Goal: Task Accomplishment & Management: Use online tool/utility

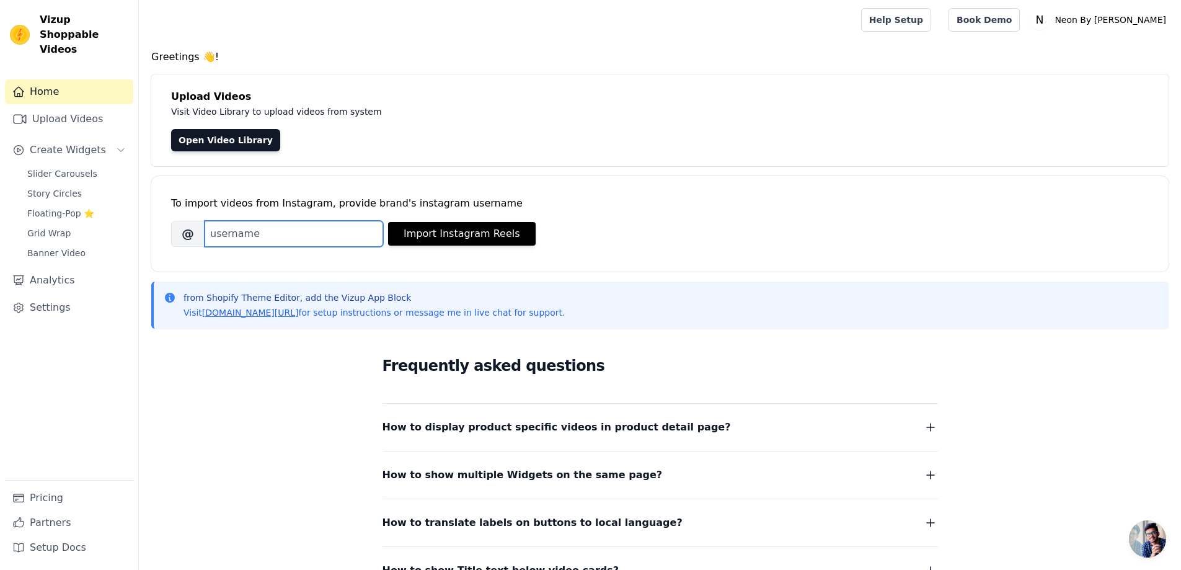
click at [273, 234] on input "Brand's Instagram Username" at bounding box center [294, 234] width 178 height 26
click at [336, 227] on input "Brand's Instagram Username" at bounding box center [294, 234] width 178 height 26
paste input "neonbrandstore"
type input "neonbrandstore"
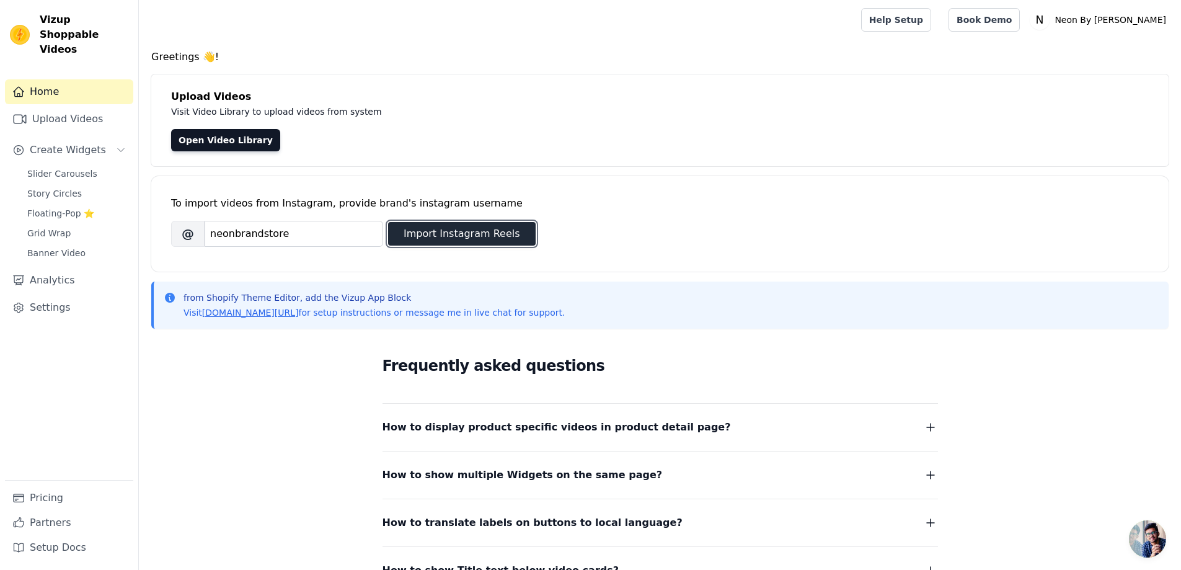
click at [496, 227] on button "Import Instagram Reels" at bounding box center [461, 234] width 147 height 24
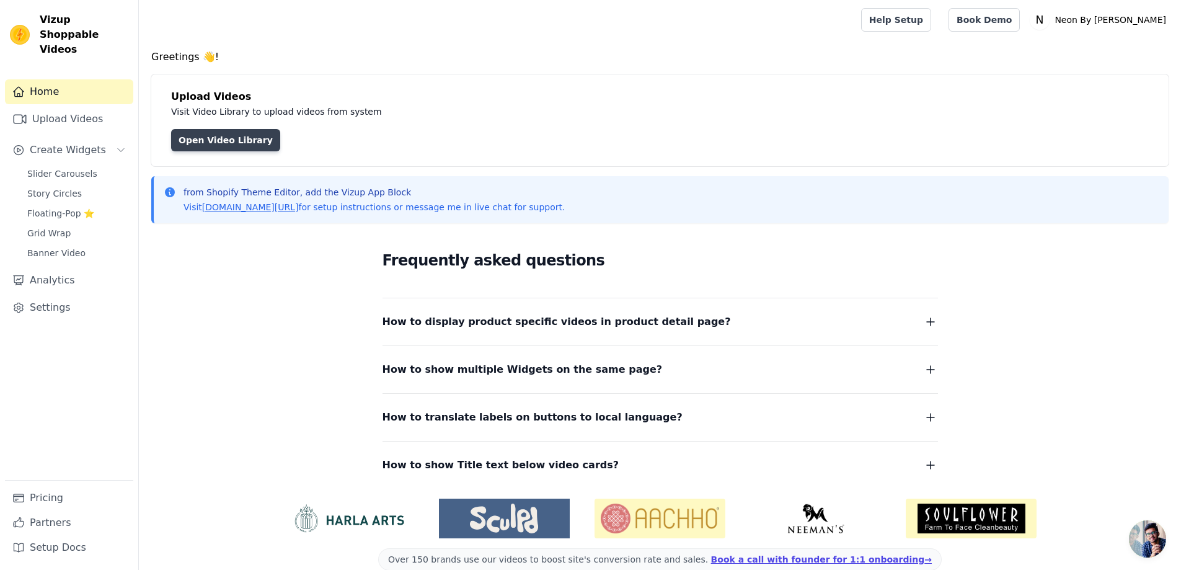
click at [214, 141] on link "Open Video Library" at bounding box center [225, 140] width 109 height 22
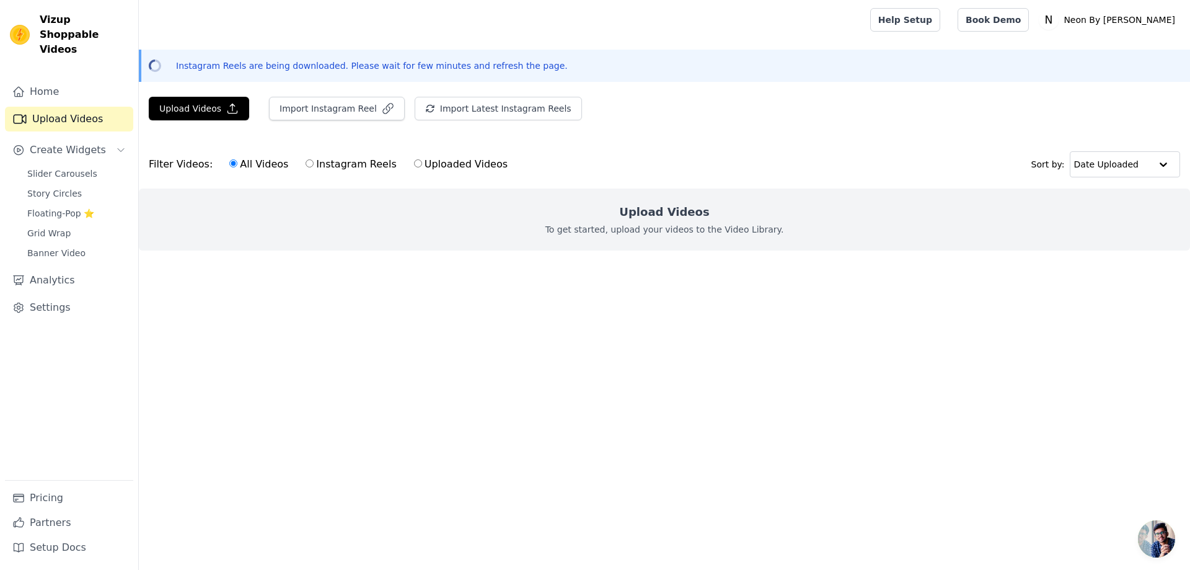
click at [306, 162] on input "Instagram Reels" at bounding box center [310, 163] width 8 height 8
radio input "true"
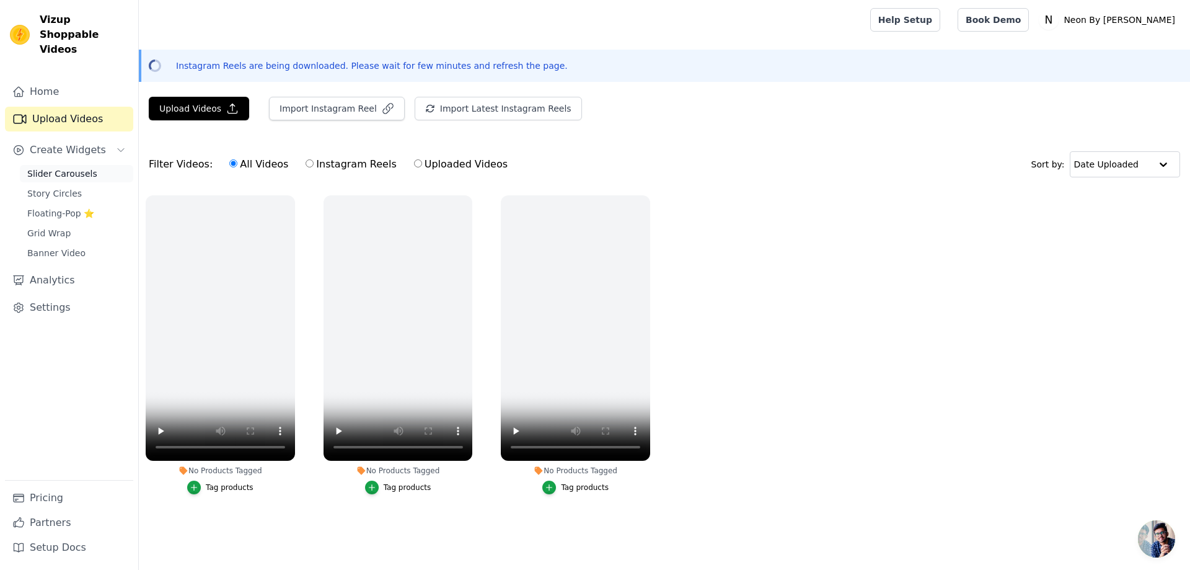
click at [59, 167] on span "Slider Carousels" at bounding box center [62, 173] width 70 height 12
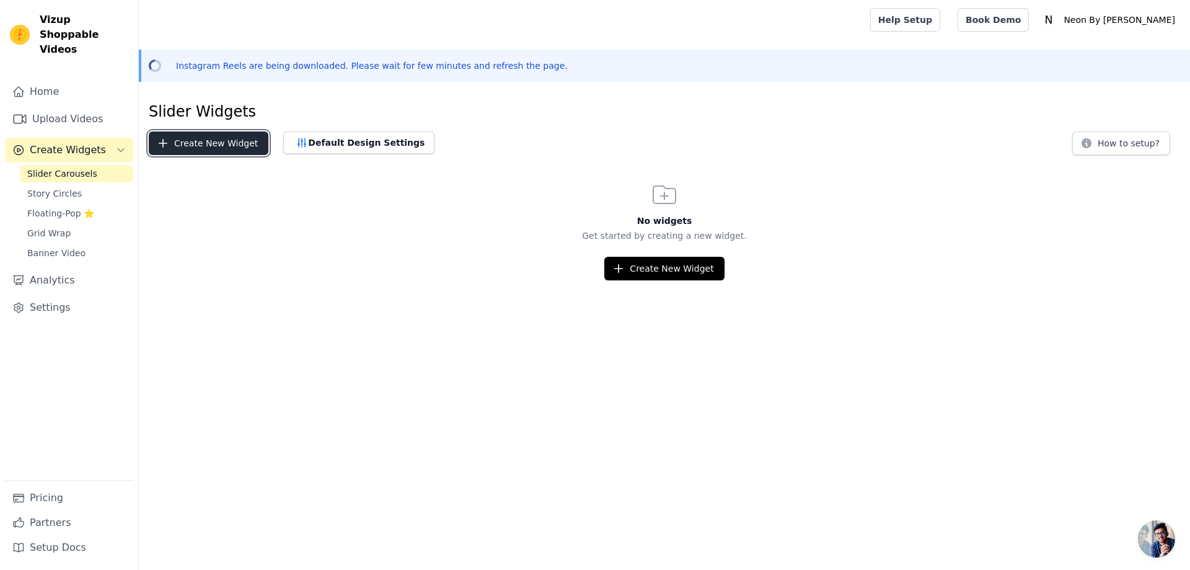
click at [219, 141] on button "Create New Widget" at bounding box center [209, 143] width 120 height 24
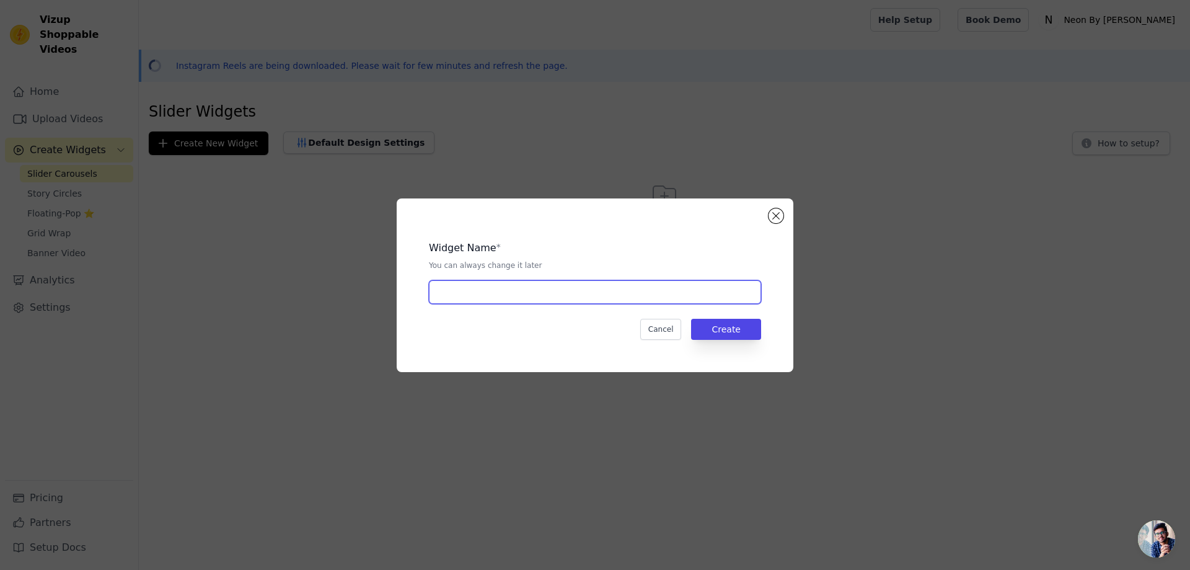
click at [533, 291] on input "text" at bounding box center [595, 292] width 332 height 24
click at [527, 291] on input "text" at bounding box center [595, 292] width 332 height 24
type input "Reels Slider"
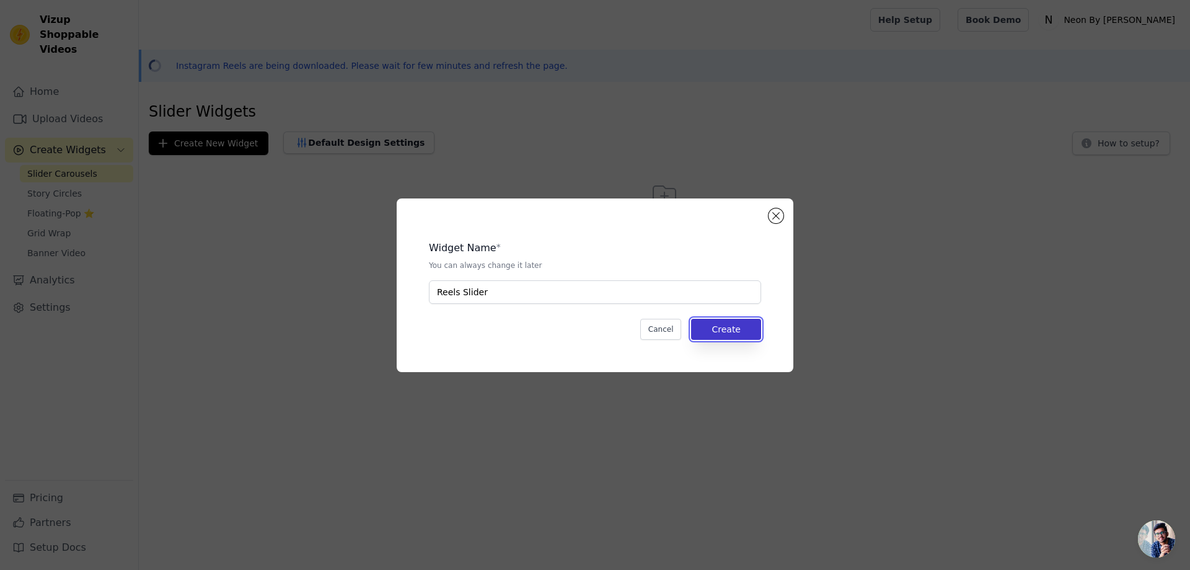
click at [716, 330] on button "Create" at bounding box center [726, 329] width 70 height 21
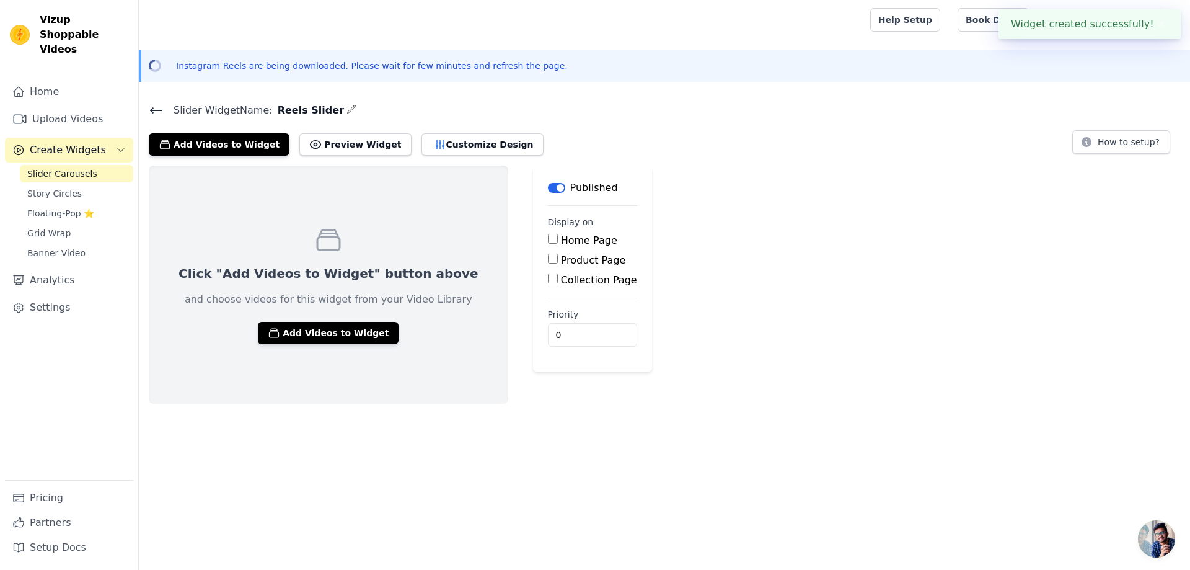
click at [548, 244] on div "Home Page" at bounding box center [592, 240] width 89 height 15
click at [548, 237] on input "Home Page" at bounding box center [553, 239] width 10 height 10
checkbox input "true"
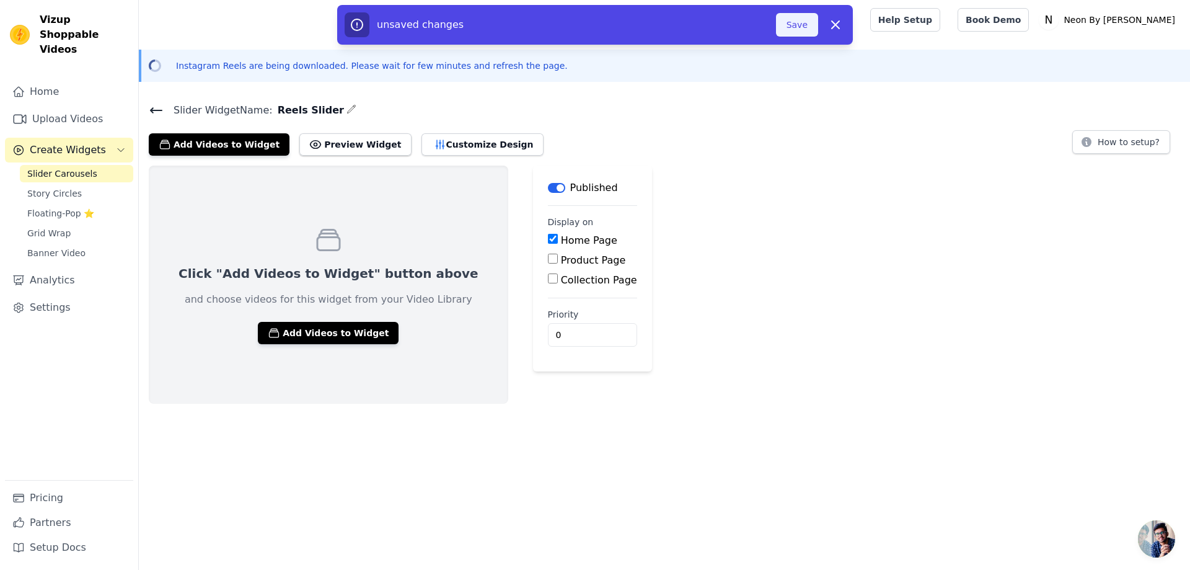
click at [799, 26] on button "Save" at bounding box center [797, 25] width 42 height 24
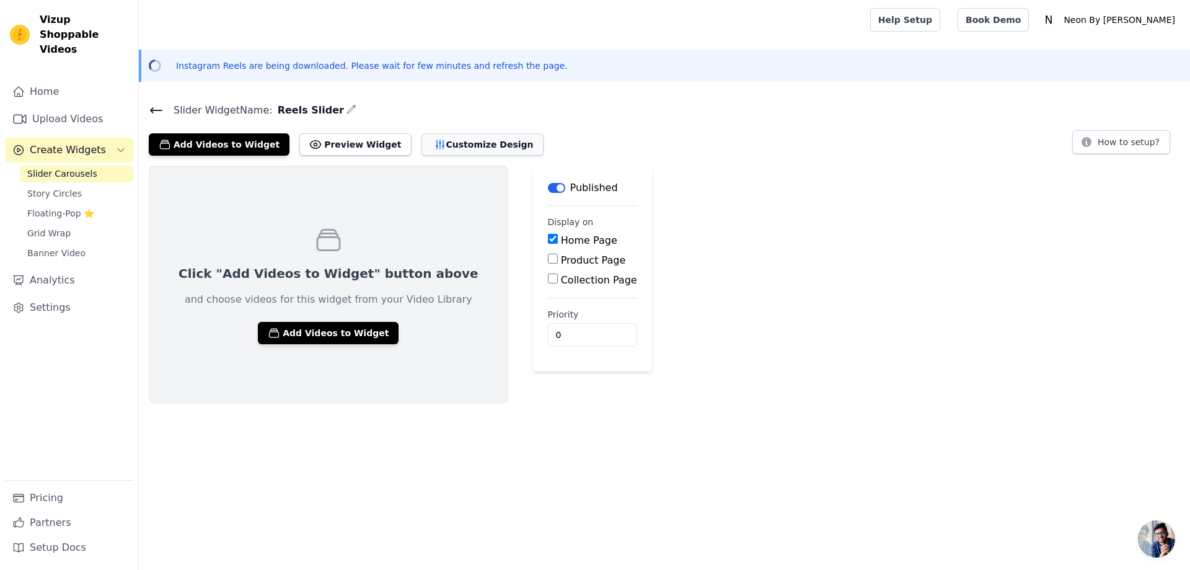
click at [433, 147] on button "Customize Design" at bounding box center [482, 144] width 122 height 22
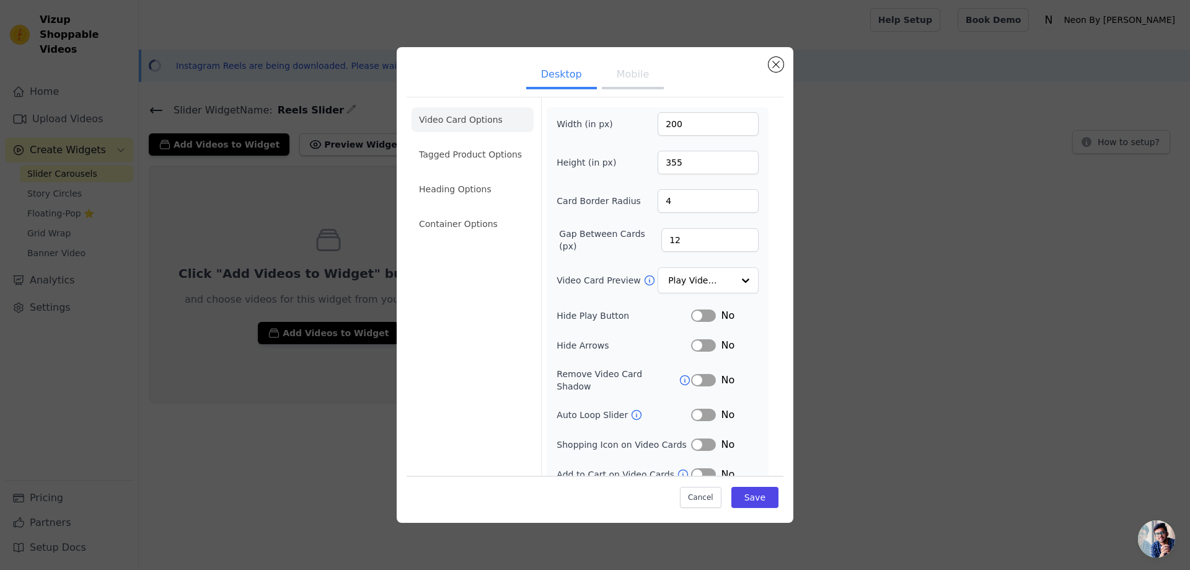
scroll to position [5, 0]
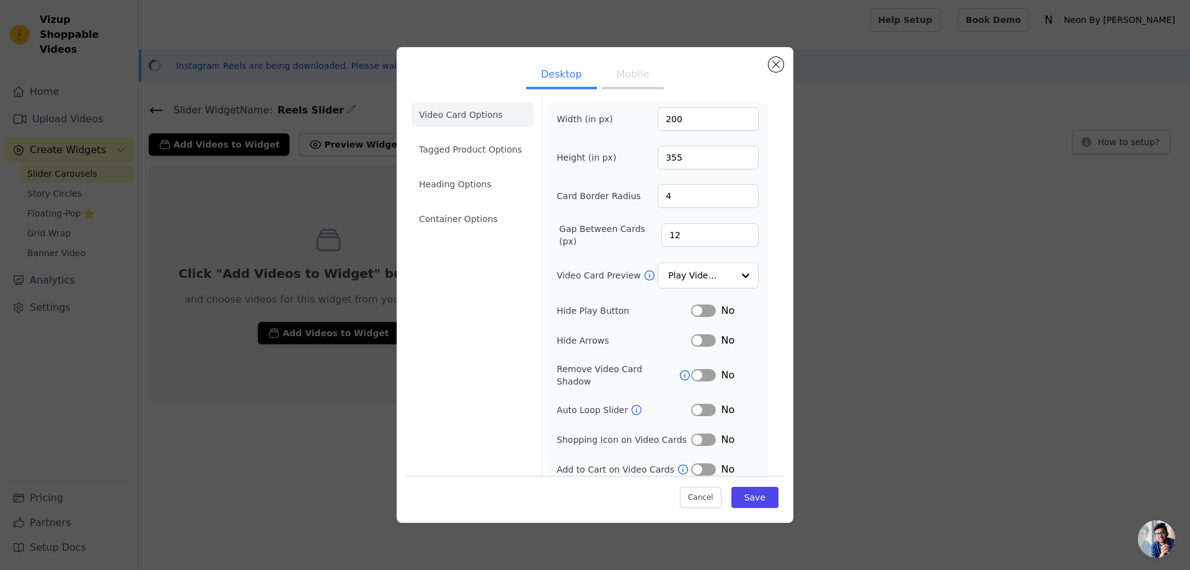
click at [624, 78] on button "Mobile" at bounding box center [633, 75] width 62 height 27
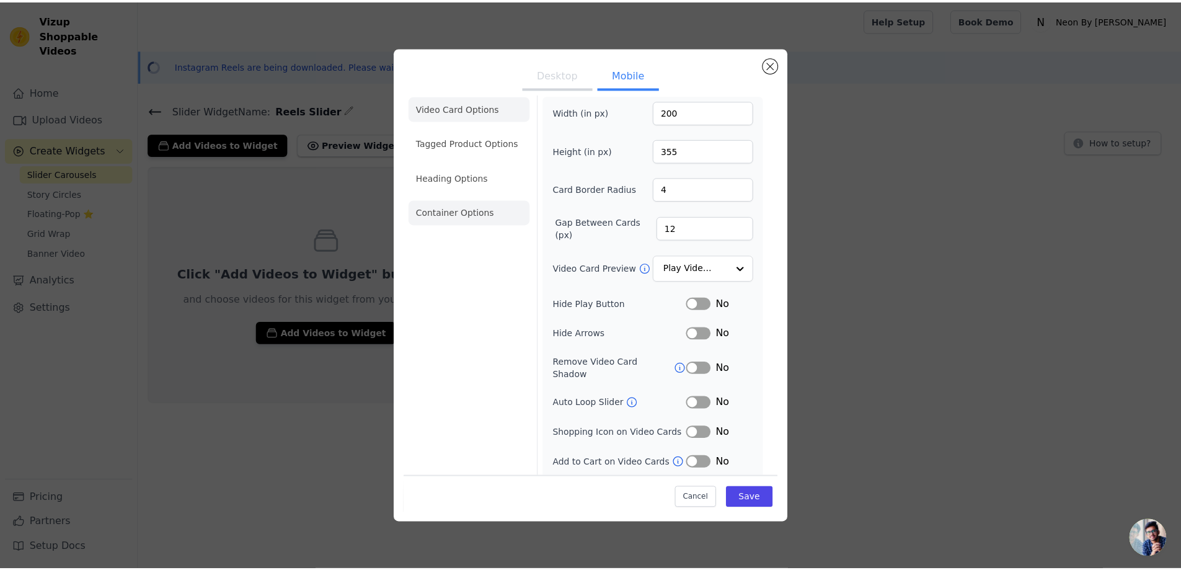
scroll to position [0, 0]
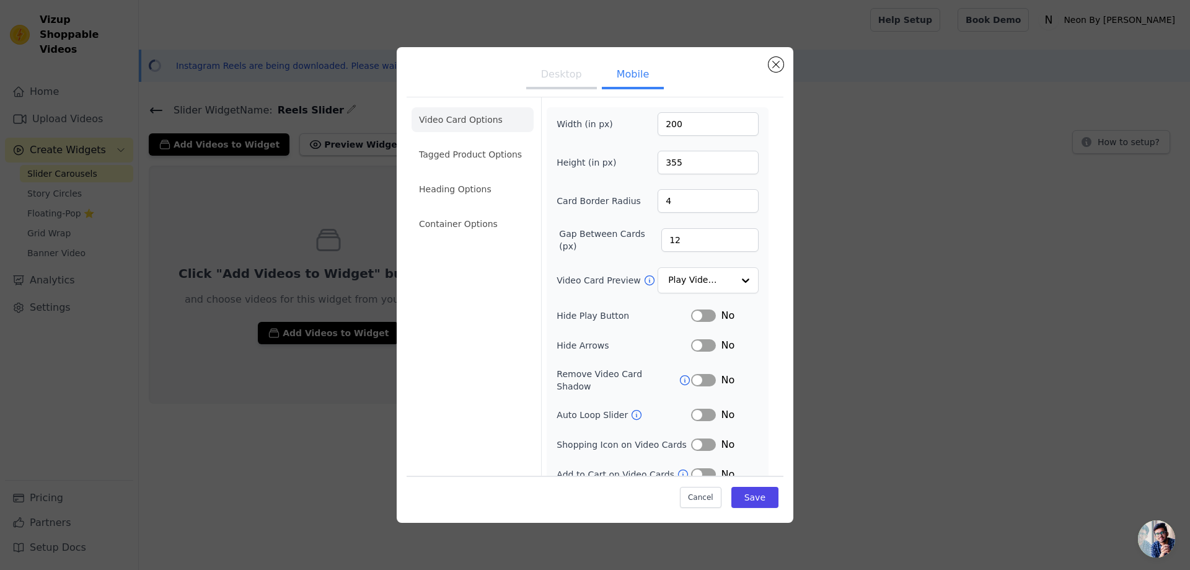
click at [457, 103] on ul "Video Card Options Tagged Product Options Heading Options Container Options" at bounding box center [472, 171] width 122 height 139
click at [462, 123] on li "Video Card Options" at bounding box center [472, 119] width 122 height 25
click at [468, 211] on li "Tagged Product Options" at bounding box center [472, 223] width 122 height 25
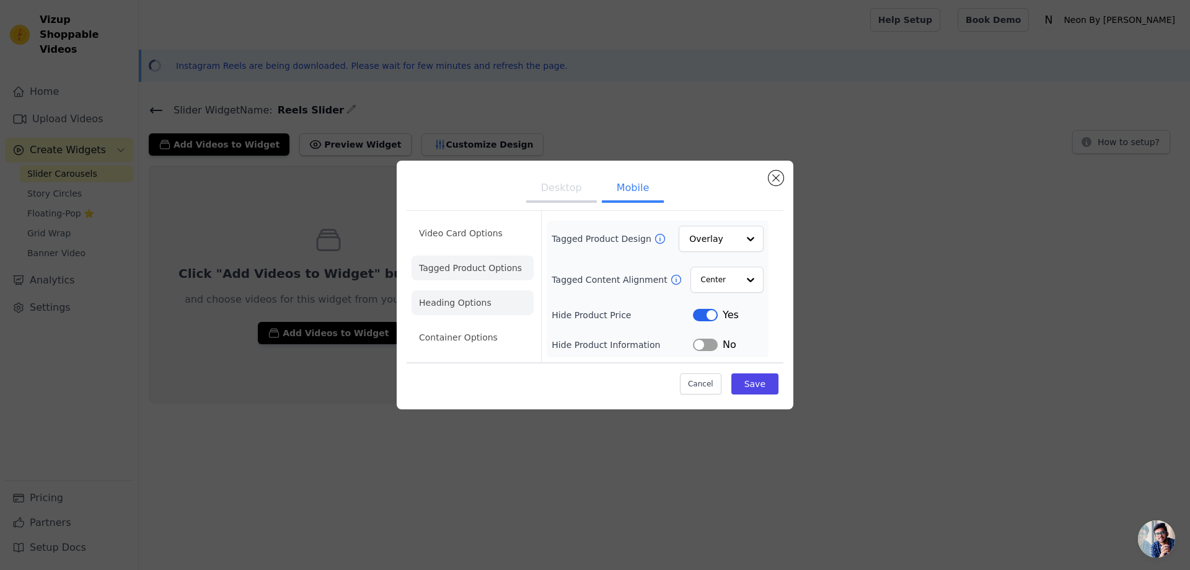
click at [473, 301] on li "Heading Options" at bounding box center [472, 302] width 122 height 25
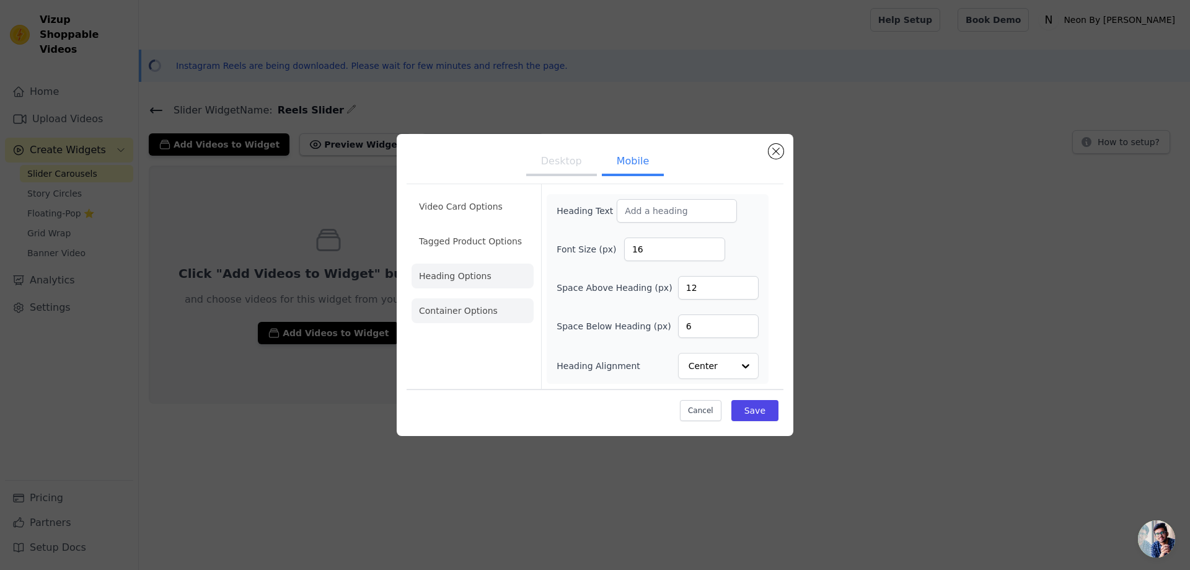
click at [464, 315] on li "Container Options" at bounding box center [472, 310] width 122 height 25
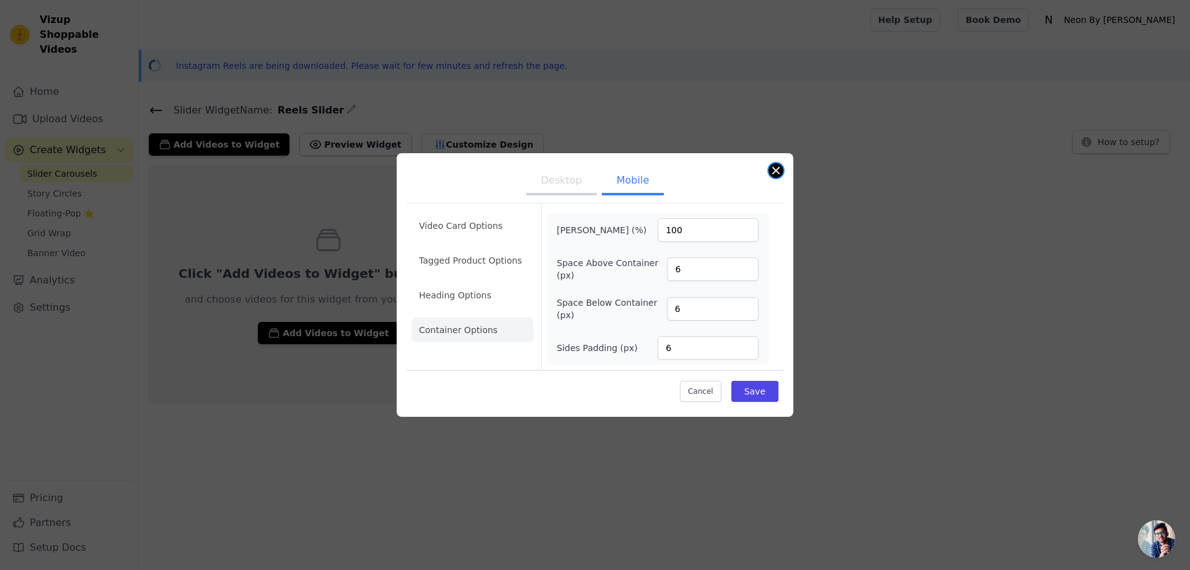
click at [771, 170] on button "Close modal" at bounding box center [775, 170] width 15 height 15
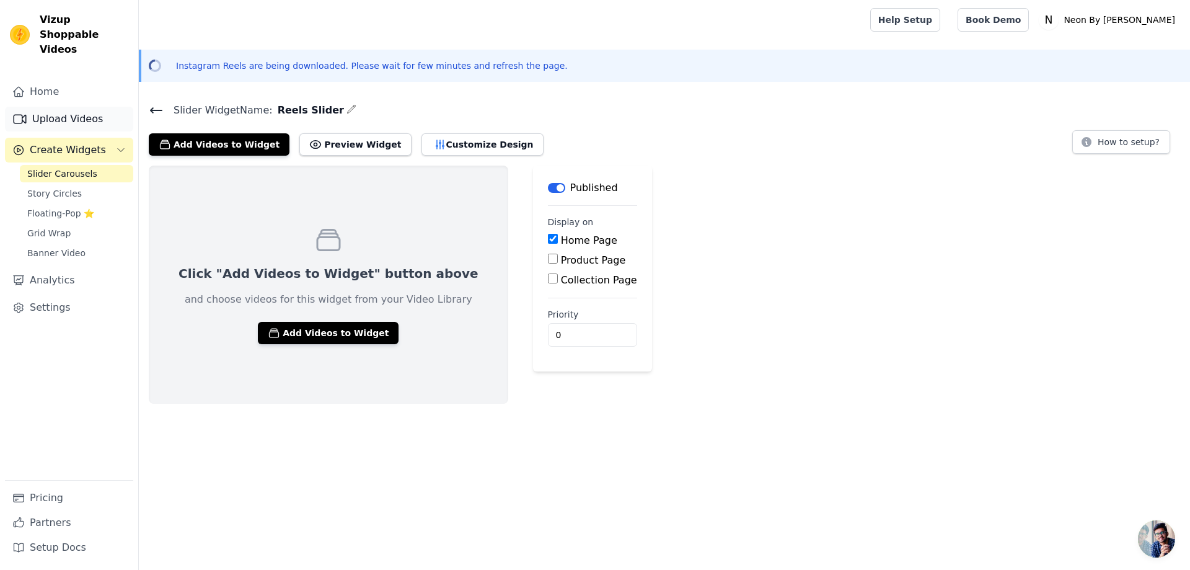
click at [81, 107] on link "Upload Videos" at bounding box center [69, 119] width 128 height 25
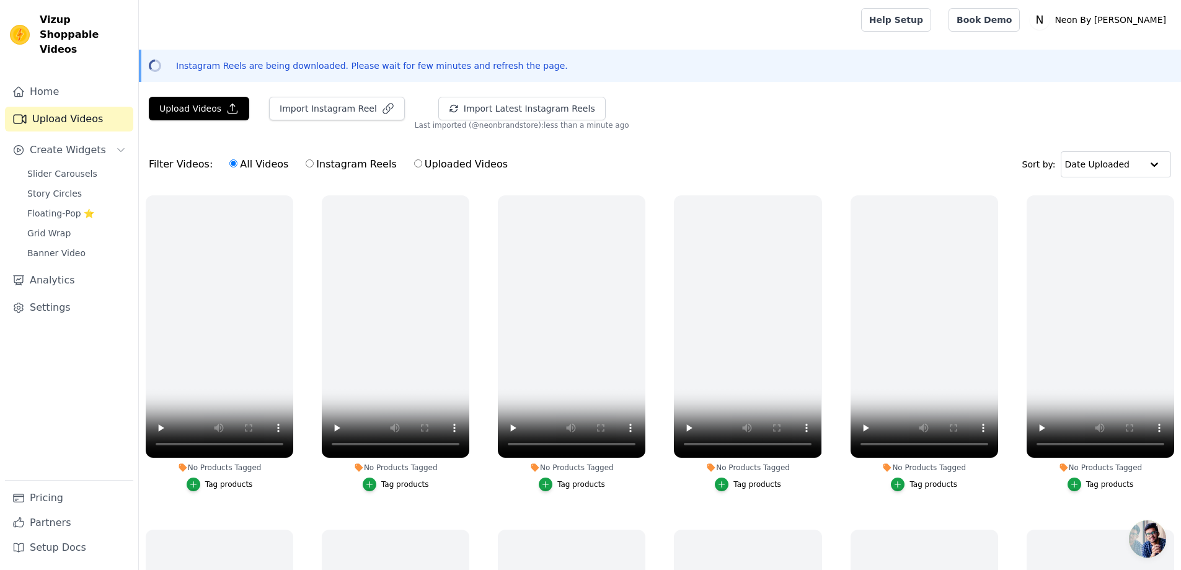
click at [293, 170] on div "All Videos Instagram Reels Uploaded Videos" at bounding box center [368, 164] width 292 height 29
click at [306, 166] on input "Instagram Reels" at bounding box center [310, 163] width 8 height 8
radio input "true"
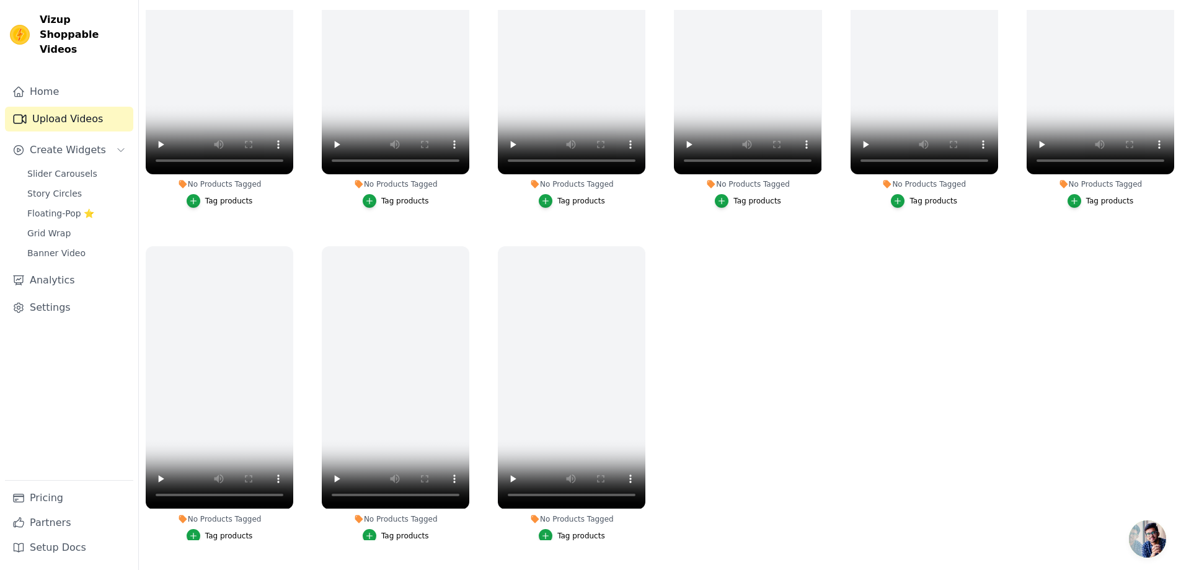
scroll to position [496, 0]
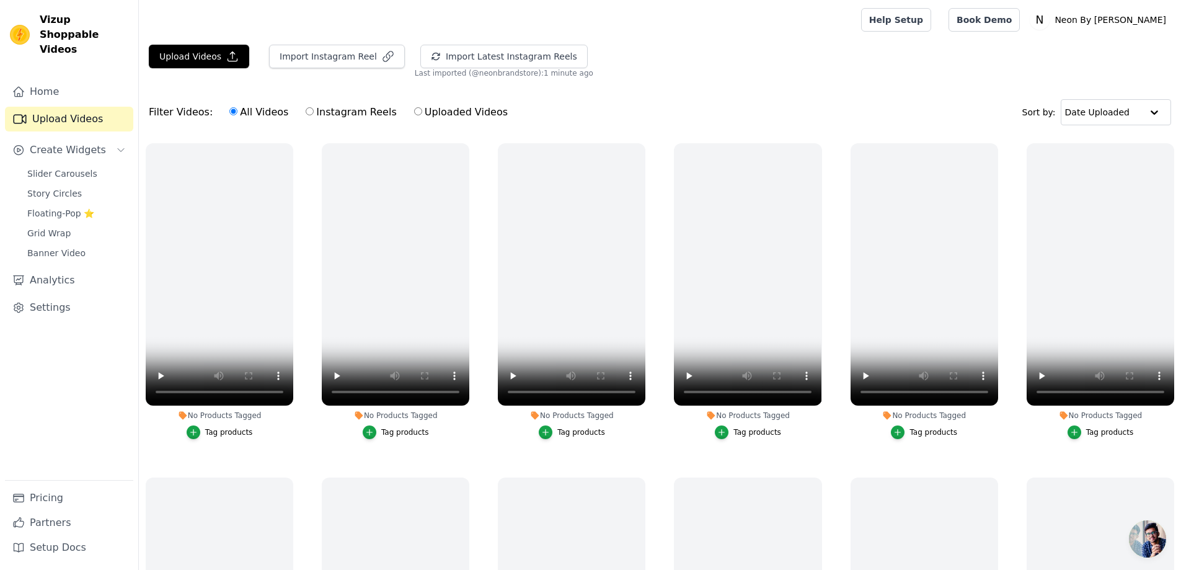
click at [306, 110] on input "Instagram Reels" at bounding box center [310, 111] width 8 height 8
radio input "true"
click at [305, 111] on label "Instagram Reels" at bounding box center [351, 112] width 92 height 16
click at [306, 111] on input "Instagram Reels" at bounding box center [310, 111] width 8 height 8
radio input "true"
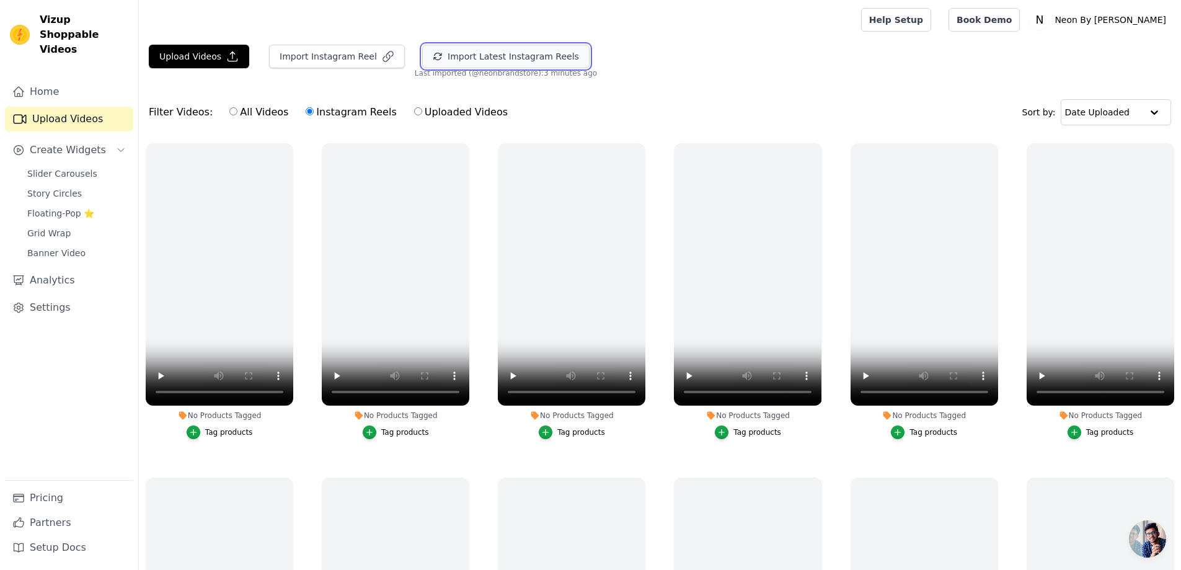
click at [486, 57] on button "Import Latest Instagram Reels" at bounding box center [505, 57] width 167 height 24
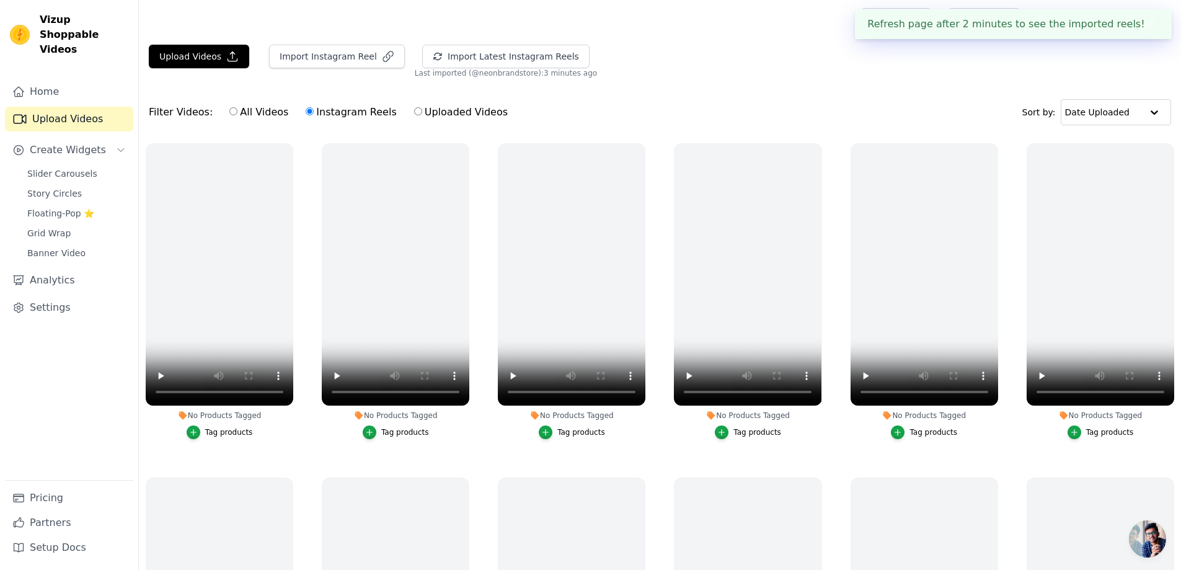
click at [1152, 27] on button "✖" at bounding box center [1152, 24] width 14 height 15
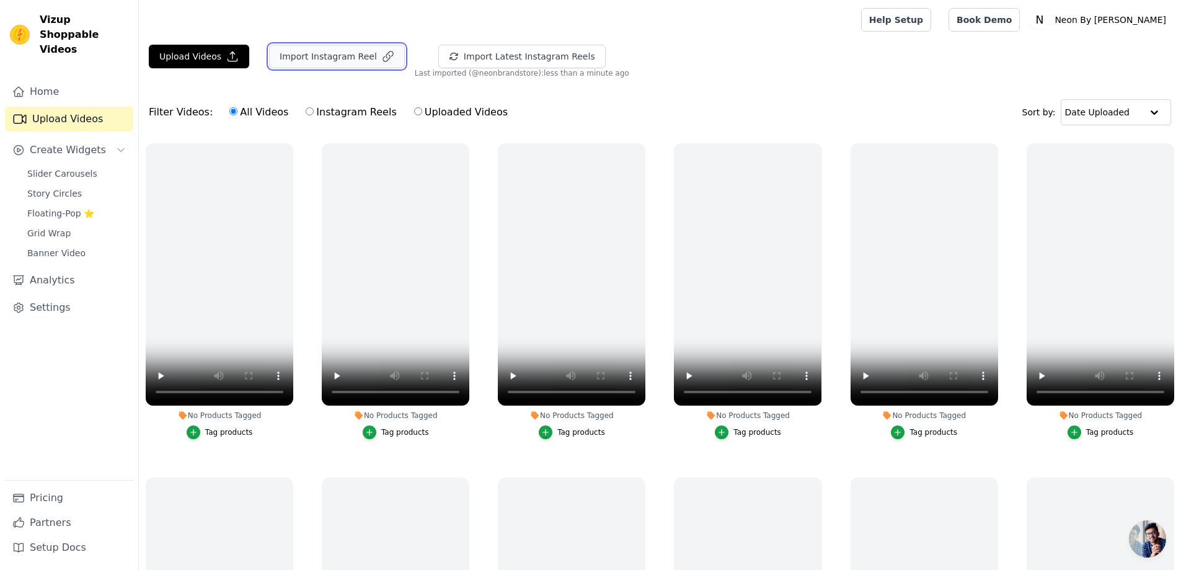
click at [330, 61] on button "Import Instagram Reel" at bounding box center [337, 57] width 136 height 24
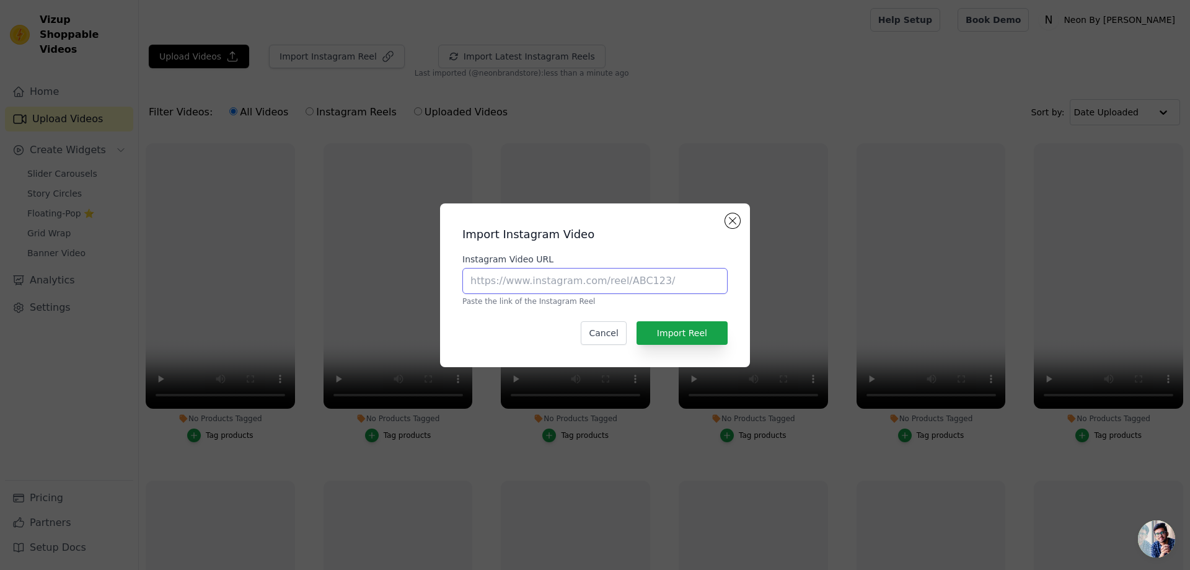
click at [579, 281] on input "Instagram Video URL" at bounding box center [594, 281] width 265 height 26
paste input "https://www.instagram.com/reel/DAYXHVTB5lY/?utm_source=ig_web_copy_link&igsh=Mz…"
type input "https://www.instagram.com/reel/DAYXHVTB5lY/?utm_source=ig_web_copy_link&igsh=Mz…"
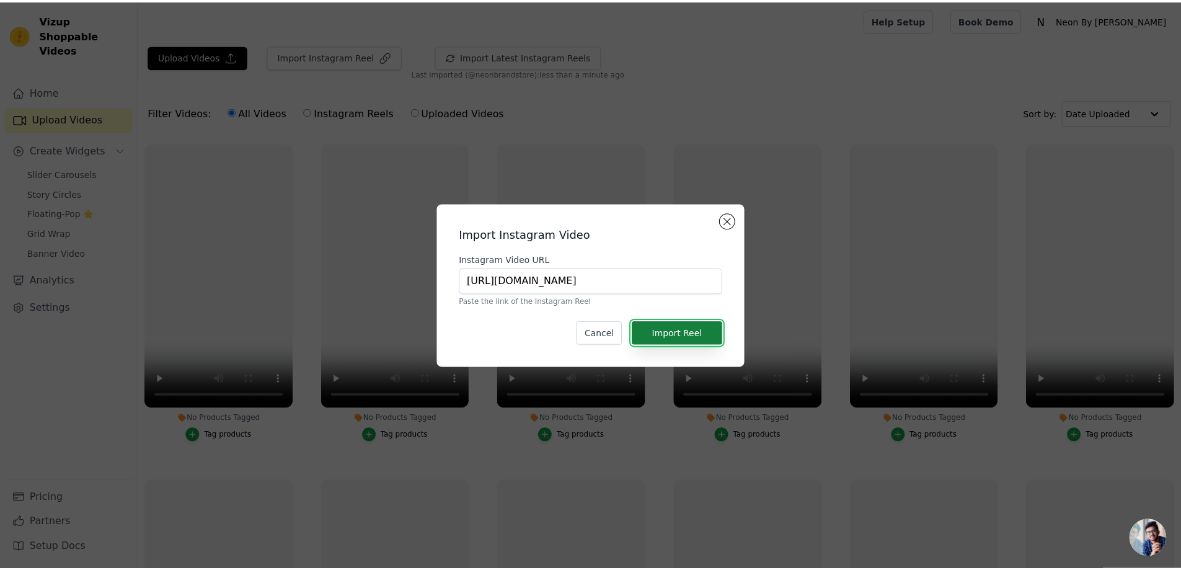
scroll to position [0, 0]
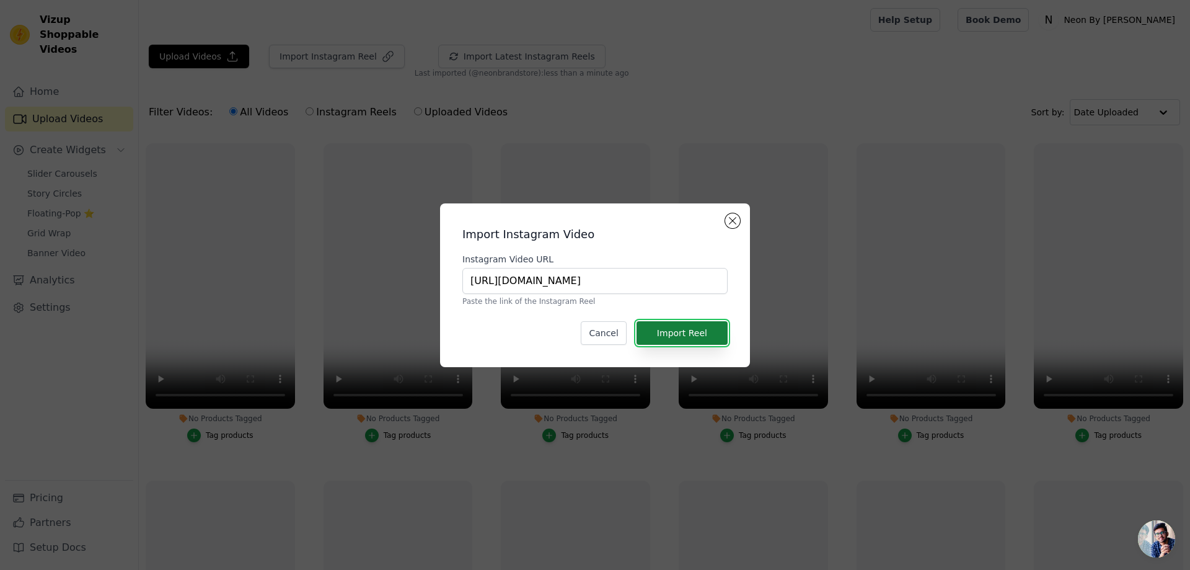
click at [700, 340] on button "Import Reel" at bounding box center [681, 333] width 91 height 24
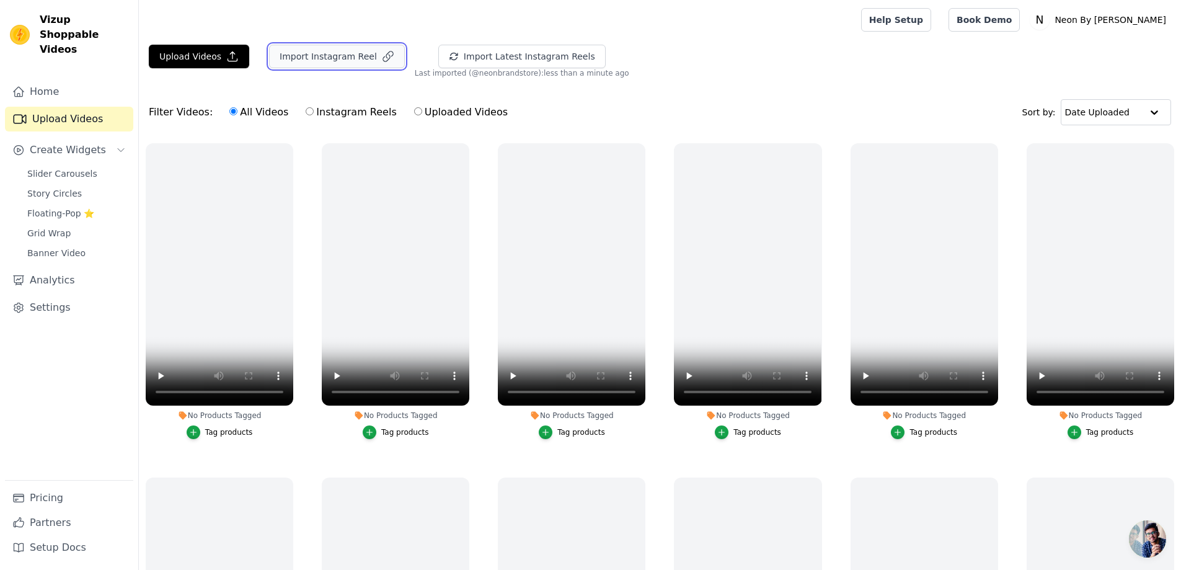
click at [333, 64] on button "Import Instagram Reel" at bounding box center [337, 57] width 136 height 24
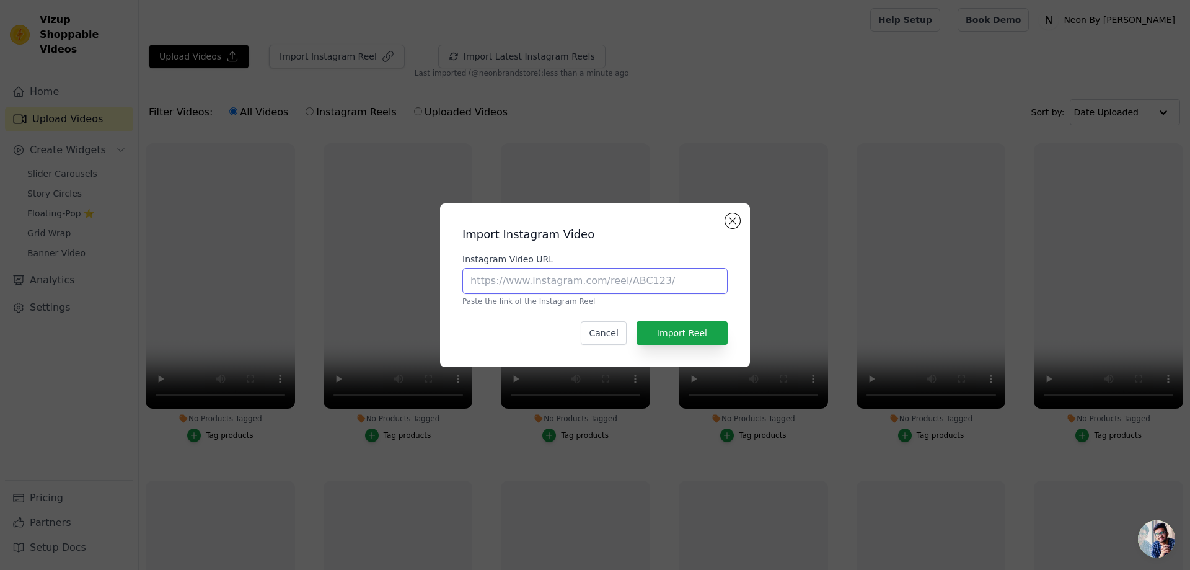
click at [573, 279] on input "Instagram Video URL" at bounding box center [594, 281] width 265 height 26
paste input "https://www.instagram.com/reel/C-4pBgtJxBE/?utm_source=ig_web_copy_link&igsh=Mz…"
type input "https://www.instagram.com/reel/C-4pBgtJxBE/?utm_source=ig_web_copy_link&igsh=Mz…"
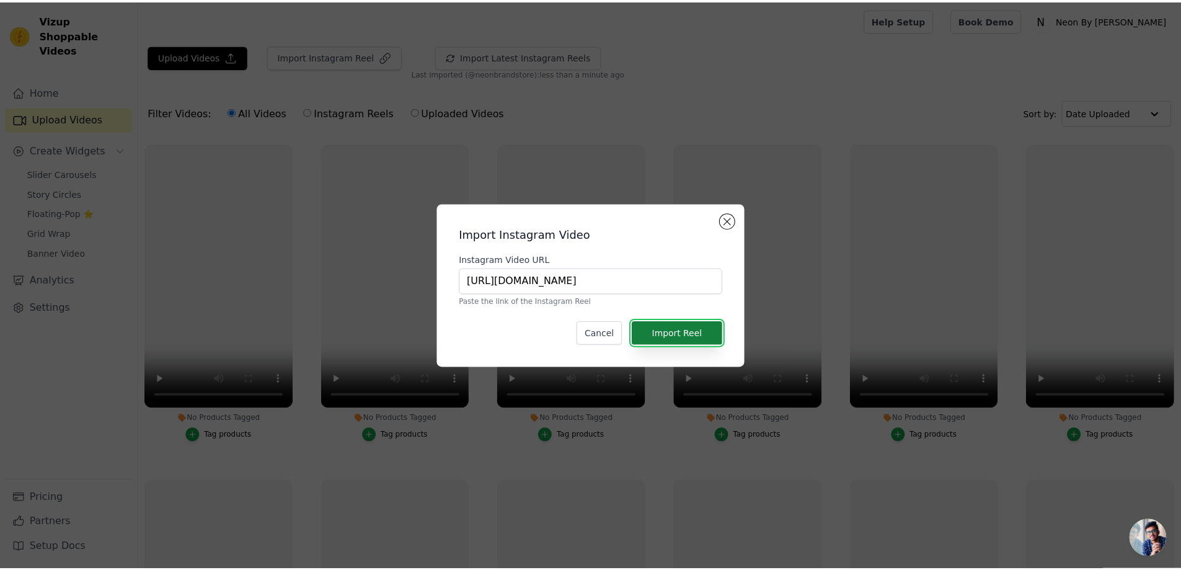
scroll to position [0, 0]
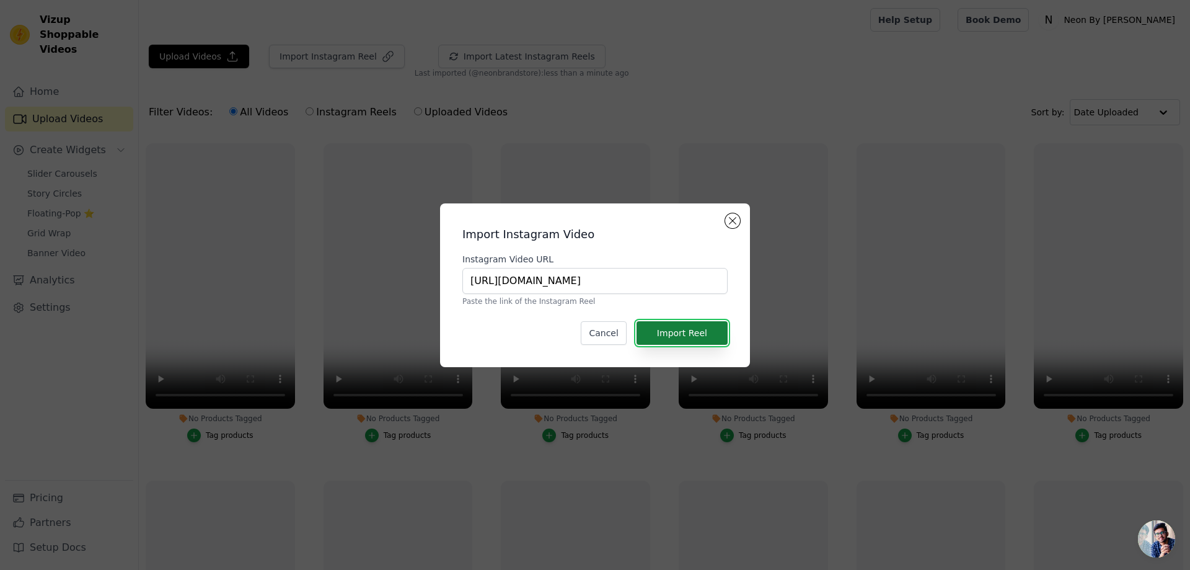
click at [682, 328] on button "Import Reel" at bounding box center [681, 333] width 91 height 24
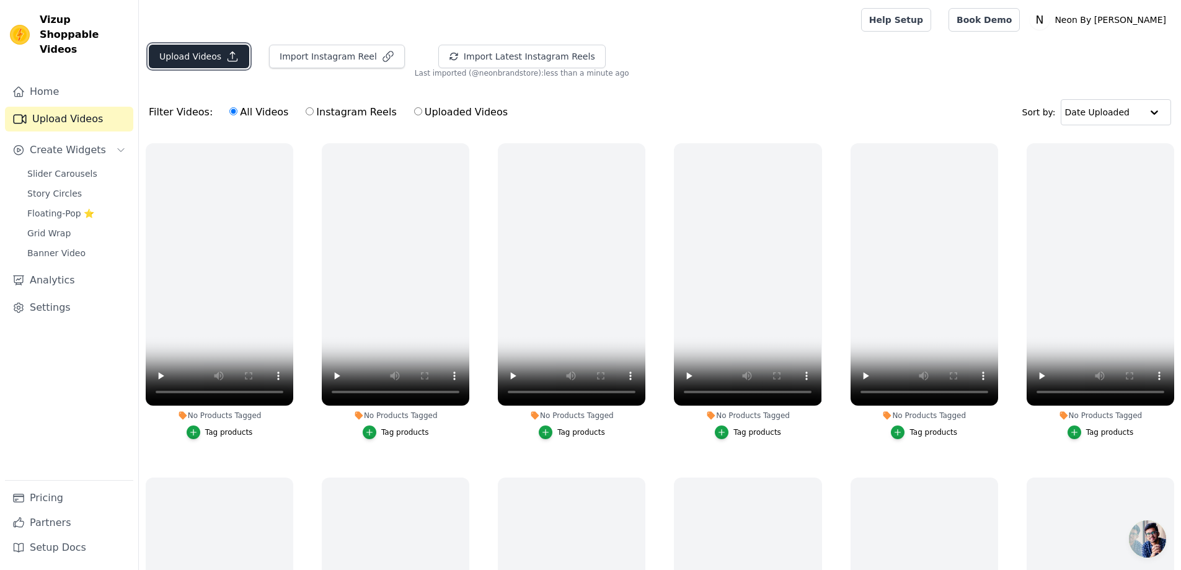
click at [195, 50] on button "Upload Videos" at bounding box center [199, 57] width 100 height 24
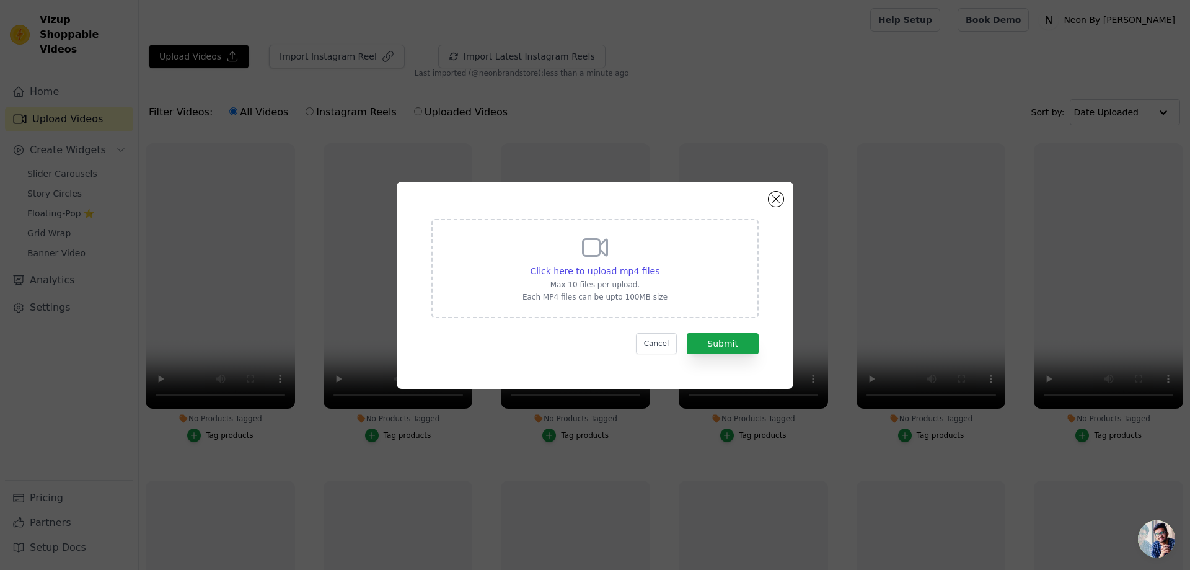
click at [623, 260] on div "Click here to upload mp4 files Max 10 files per upload. Each MP4 files can be u…" at bounding box center [594, 266] width 145 height 69
click at [659, 264] on input "Click here to upload mp4 files Max 10 files per upload. Each MP4 files can be u…" at bounding box center [659, 264] width 1 height 1
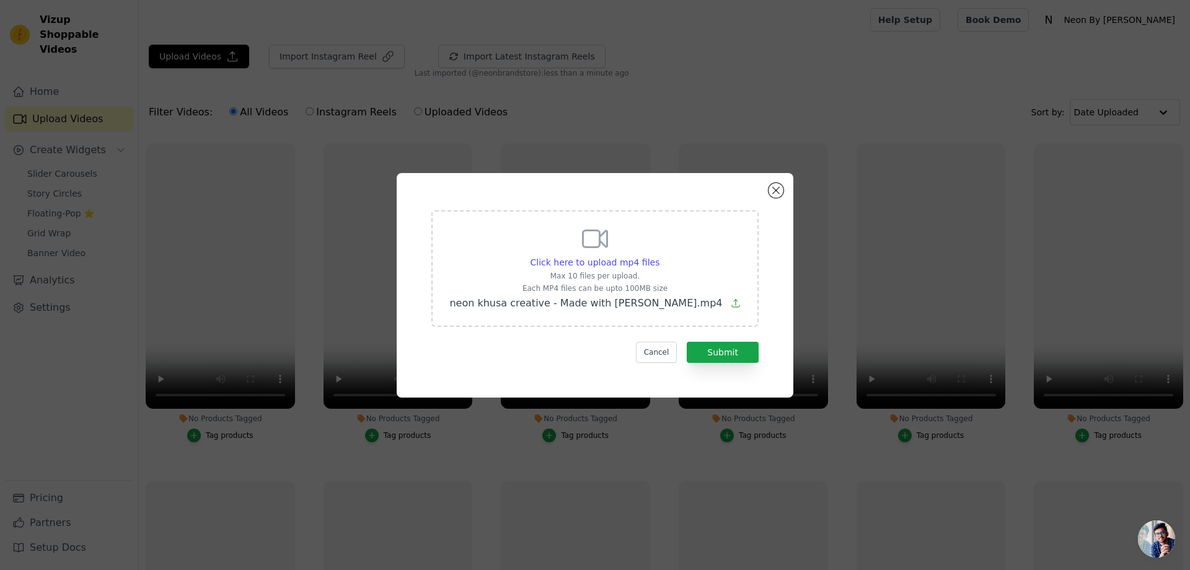
click at [731, 304] on icon at bounding box center [736, 303] width 10 height 10
click at [659, 256] on input "Click here to upload mp4 files Max 10 files per upload. Each MP4 files can be u…" at bounding box center [659, 255] width 1 height 1
type input "C:\fakepath\neon red black creative.mp4"
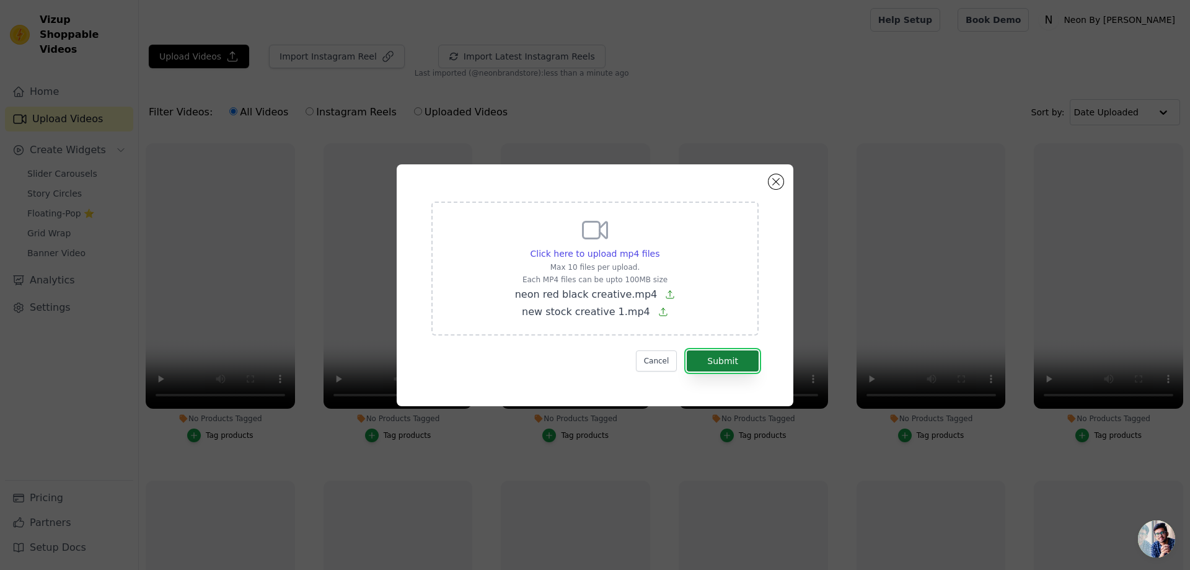
click at [710, 353] on button "Submit" at bounding box center [723, 360] width 72 height 21
click at [660, 358] on button "Cancel" at bounding box center [657, 360] width 42 height 21
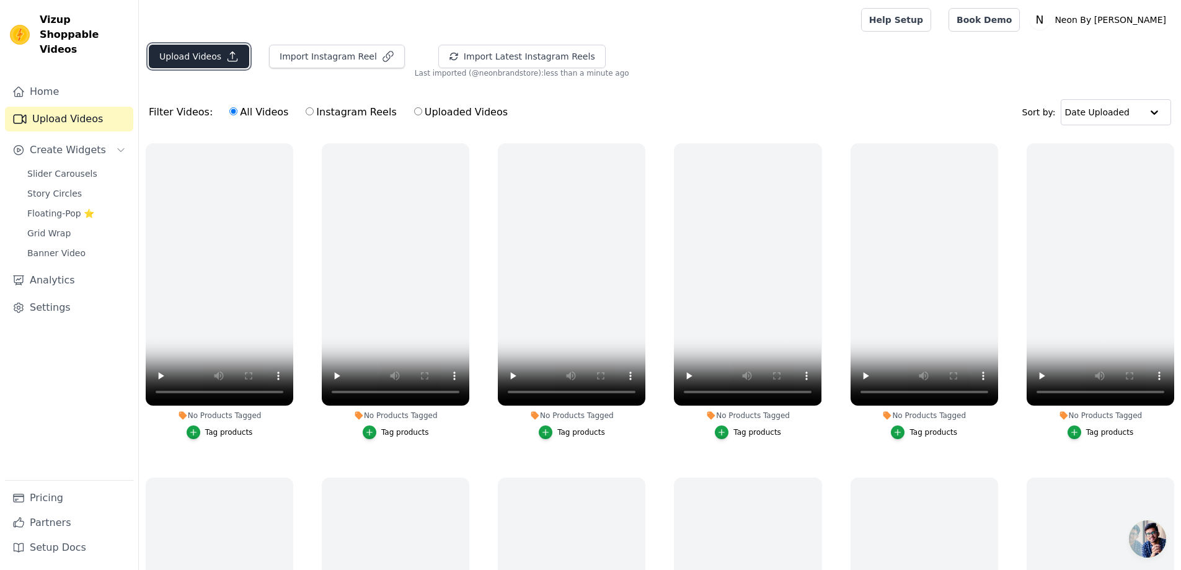
click at [216, 52] on button "Upload Videos" at bounding box center [199, 57] width 100 height 24
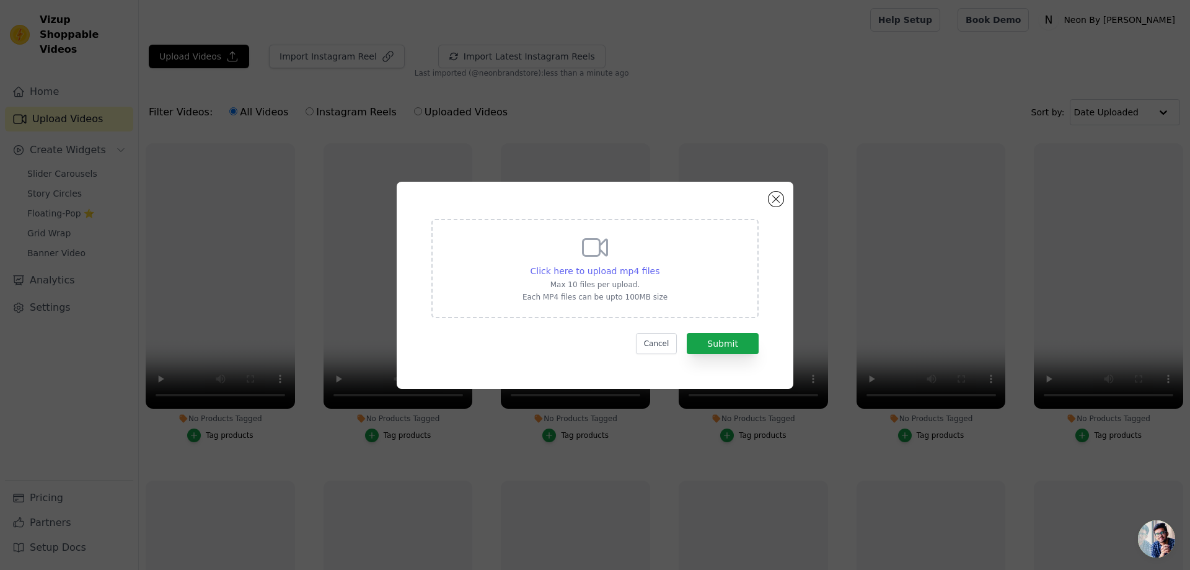
click at [589, 268] on span "Click here to upload mp4 files" at bounding box center [595, 271] width 130 height 10
click at [659, 265] on input "Click here to upload mp4 files Max 10 files per upload. Each MP4 files can be u…" at bounding box center [659, 264] width 1 height 1
type input "C:\fakepath\new stock creative 1.mp4"
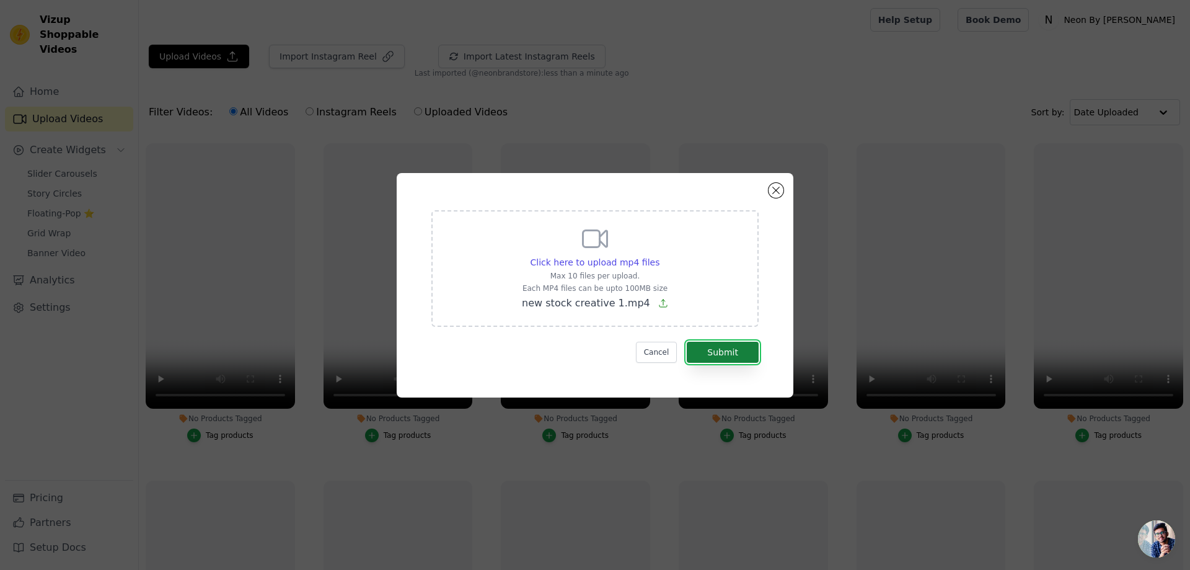
click at [735, 356] on button "Submit" at bounding box center [723, 351] width 72 height 21
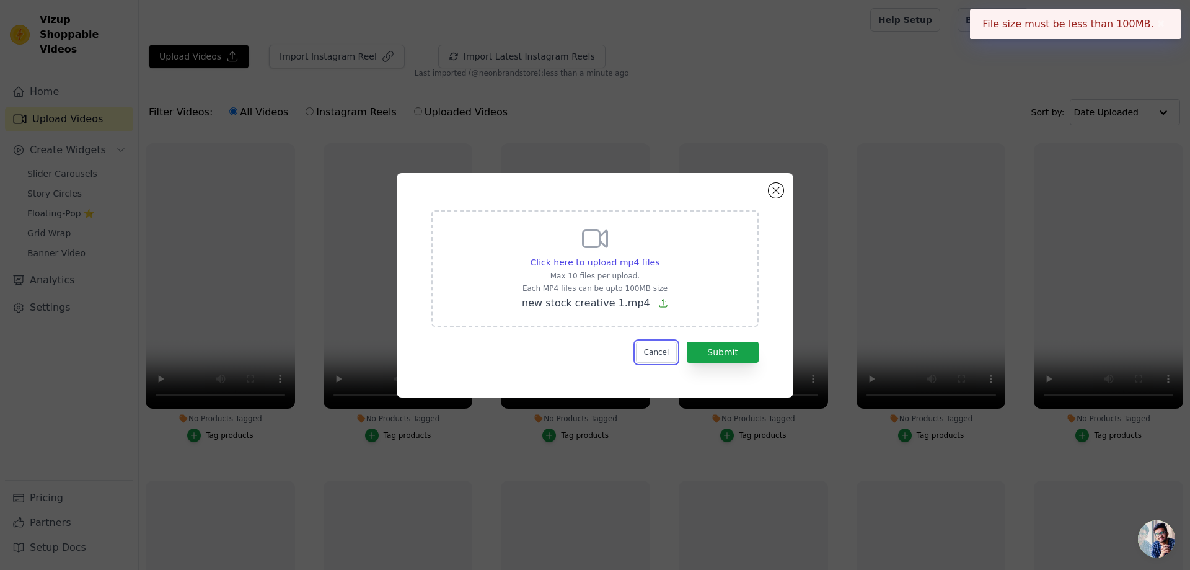
drag, startPoint x: 649, startPoint y: 351, endPoint x: 647, endPoint y: 342, distance: 9.0
click at [649, 350] on button "Cancel" at bounding box center [657, 351] width 42 height 21
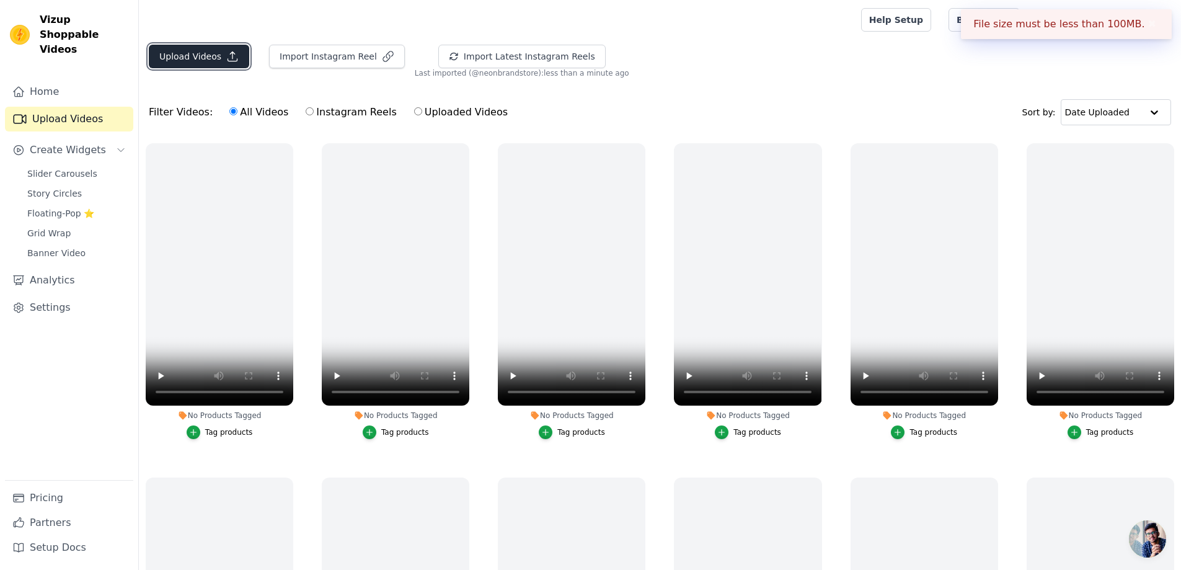
click at [230, 46] on button "Upload Videos" at bounding box center [199, 57] width 100 height 24
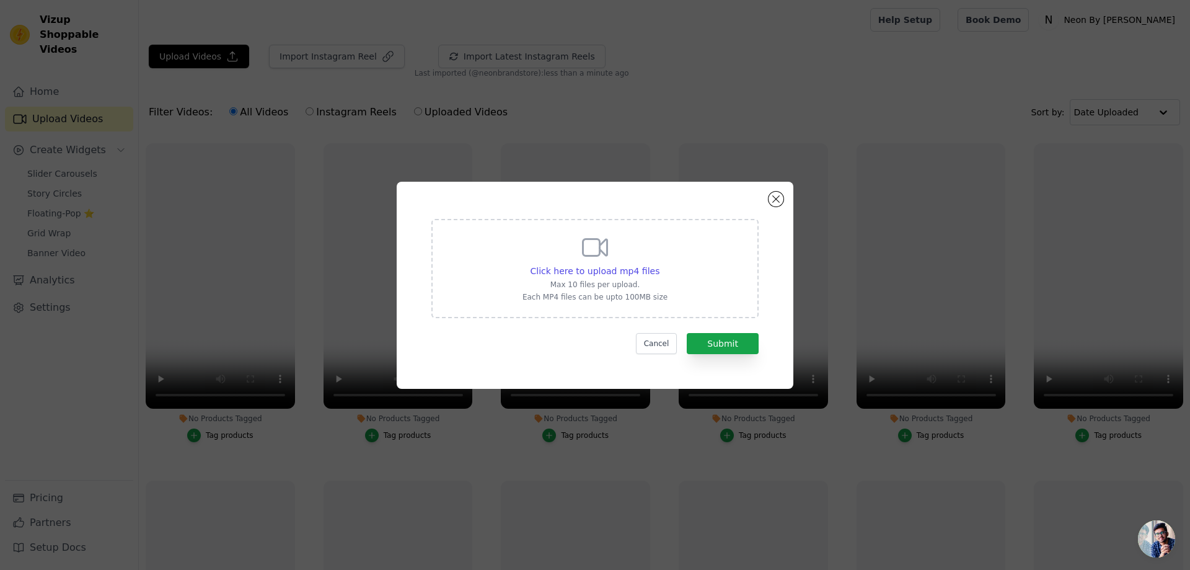
click at [602, 294] on p "Each MP4 files can be upto 100MB size" at bounding box center [594, 297] width 145 height 10
click at [659, 265] on input "Click here to upload mp4 files Max 10 files per upload. Each MP4 files can be u…" at bounding box center [659, 264] width 1 height 1
type input "C:\fakepath\neon red black creative.mp4"
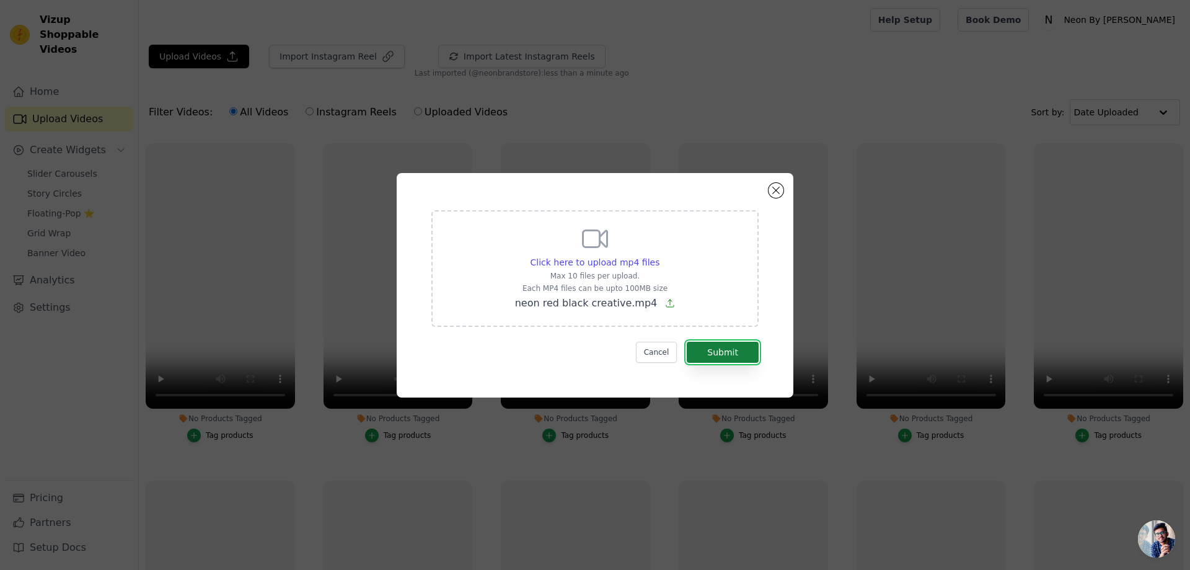
click at [737, 354] on button "Submit" at bounding box center [723, 351] width 72 height 21
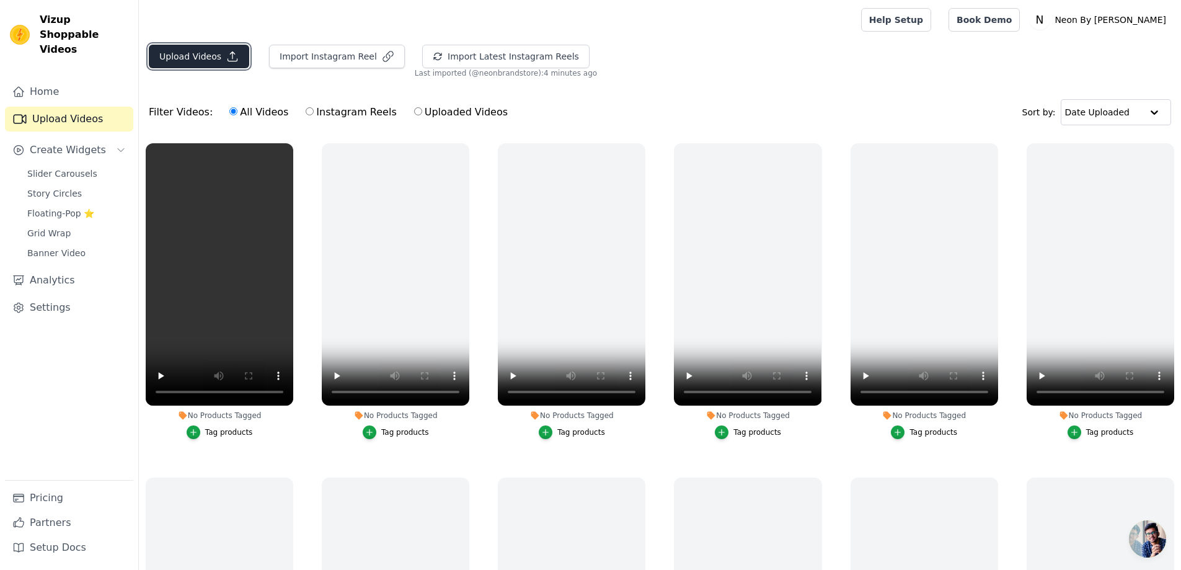
click at [214, 48] on button "Upload Videos" at bounding box center [199, 57] width 100 height 24
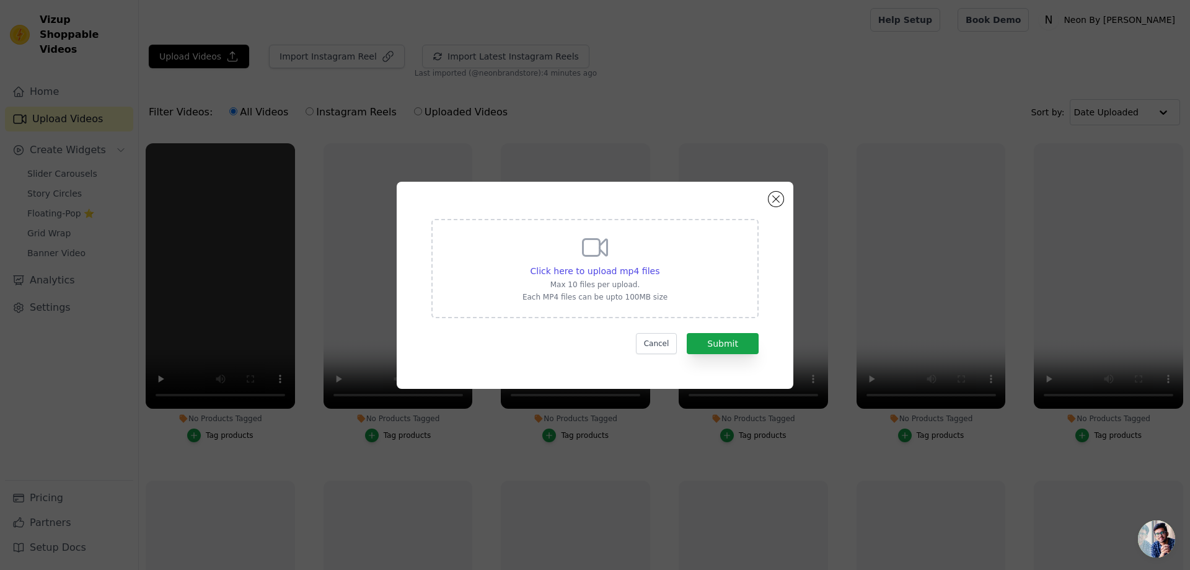
click at [591, 294] on p "Each MP4 files can be upto 100MB size" at bounding box center [594, 297] width 145 height 10
click at [659, 265] on input "Click here to upload mp4 files Max 10 files per upload. Each MP4 files can be u…" at bounding box center [659, 264] width 1 height 1
type input "C:\fakepath\neon khusa creative - Made with [PERSON_NAME].mp4"
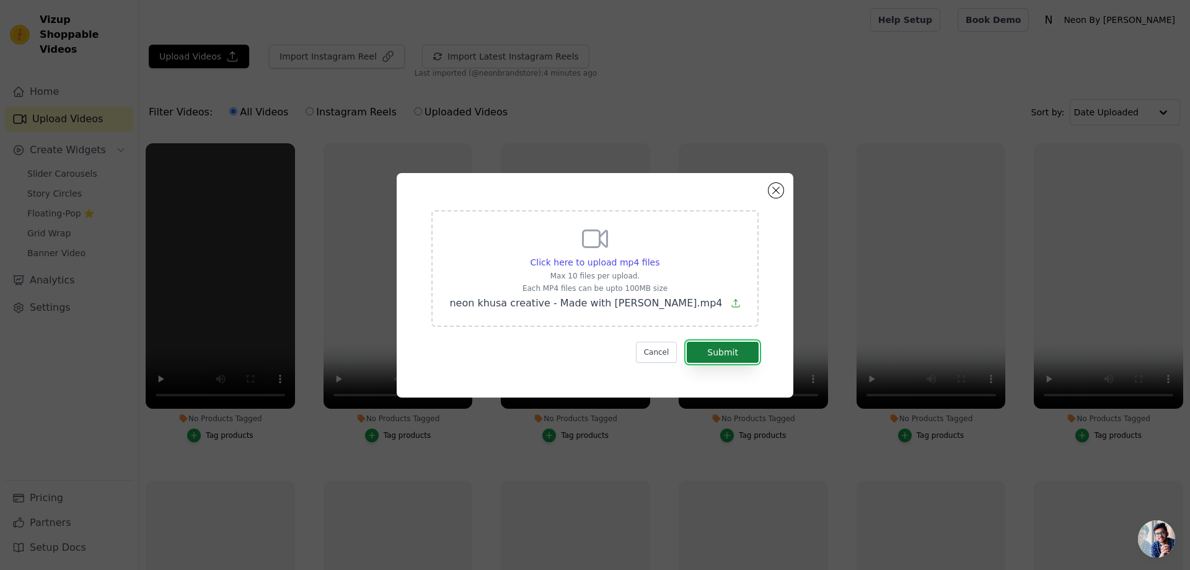
click at [715, 348] on button "Submit" at bounding box center [723, 351] width 72 height 21
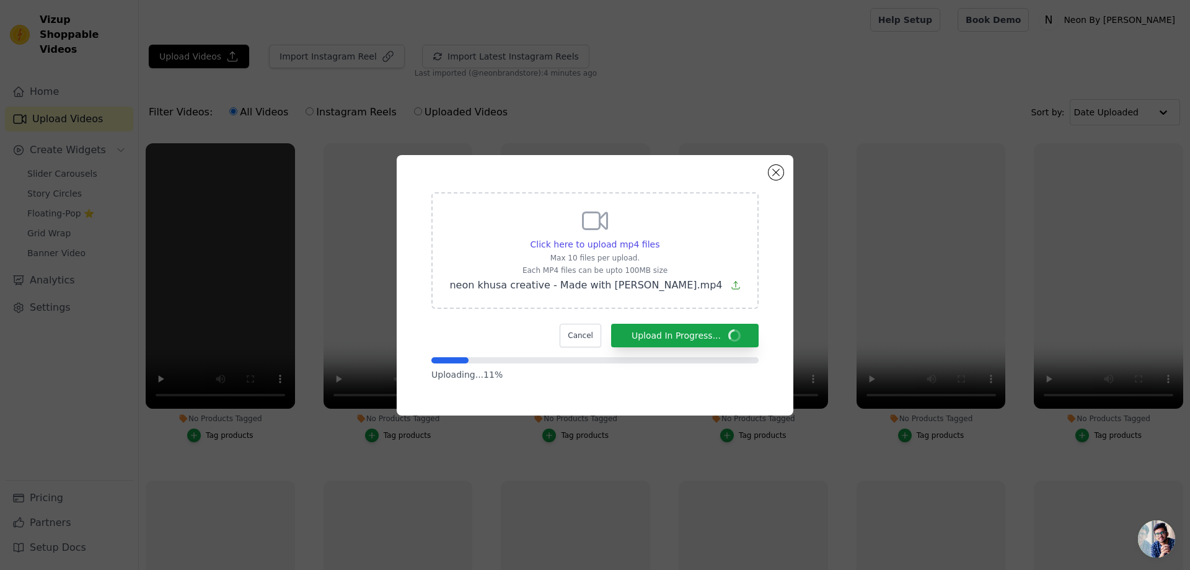
click at [462, 377] on p "Uploading... 11 %" at bounding box center [594, 374] width 327 height 12
click at [462, 377] on p "Uploading... 12 %" at bounding box center [594, 374] width 327 height 12
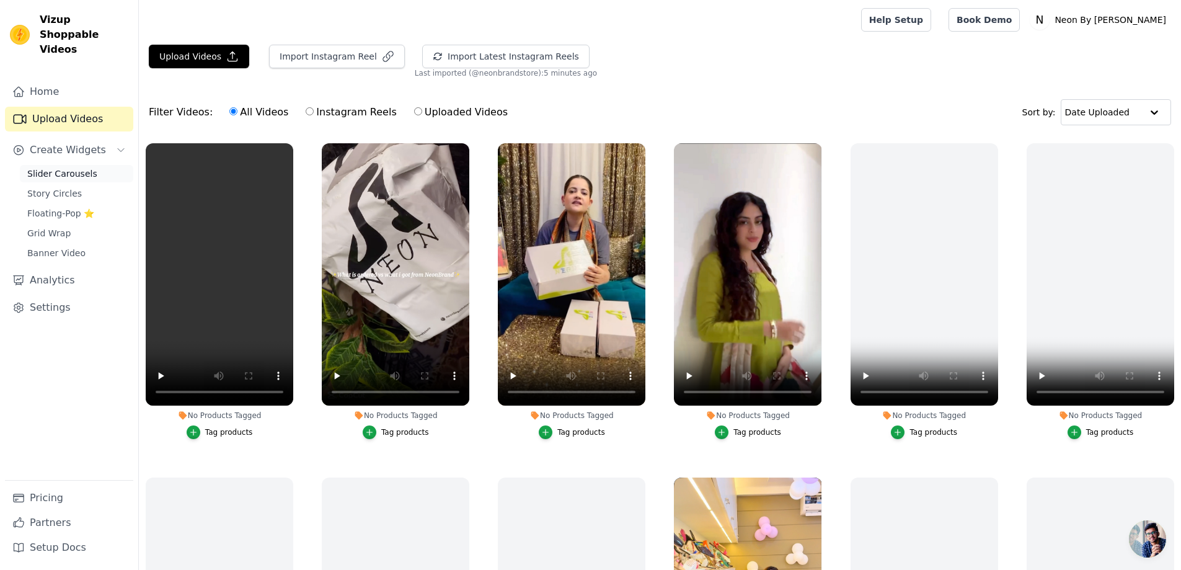
click at [56, 167] on span "Slider Carousels" at bounding box center [62, 173] width 70 height 12
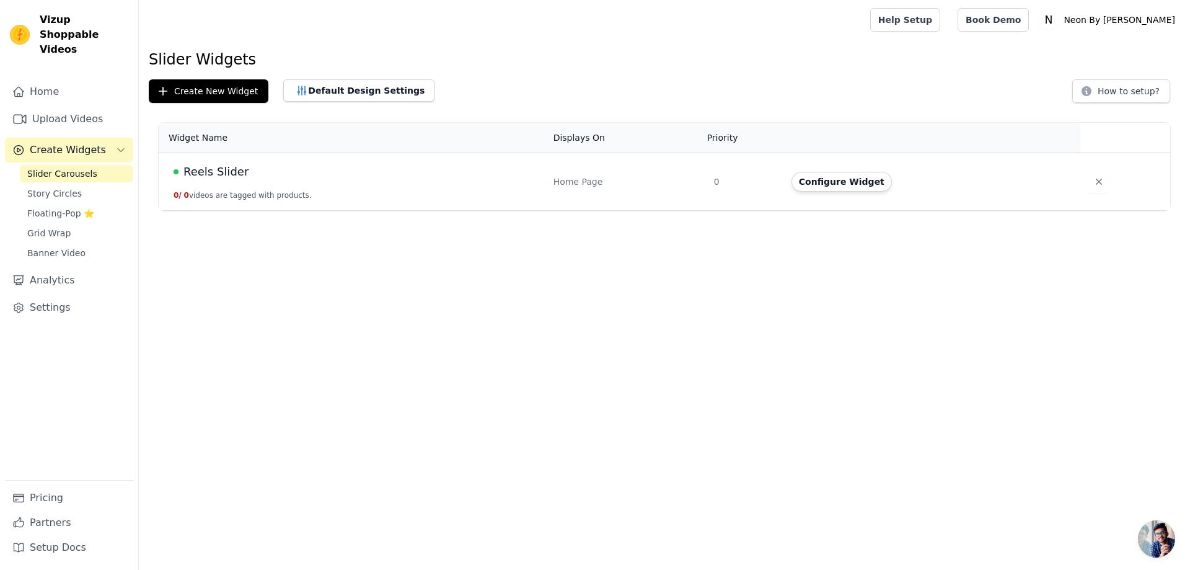
click at [235, 164] on span "Reels Slider" at bounding box center [215, 171] width 65 height 17
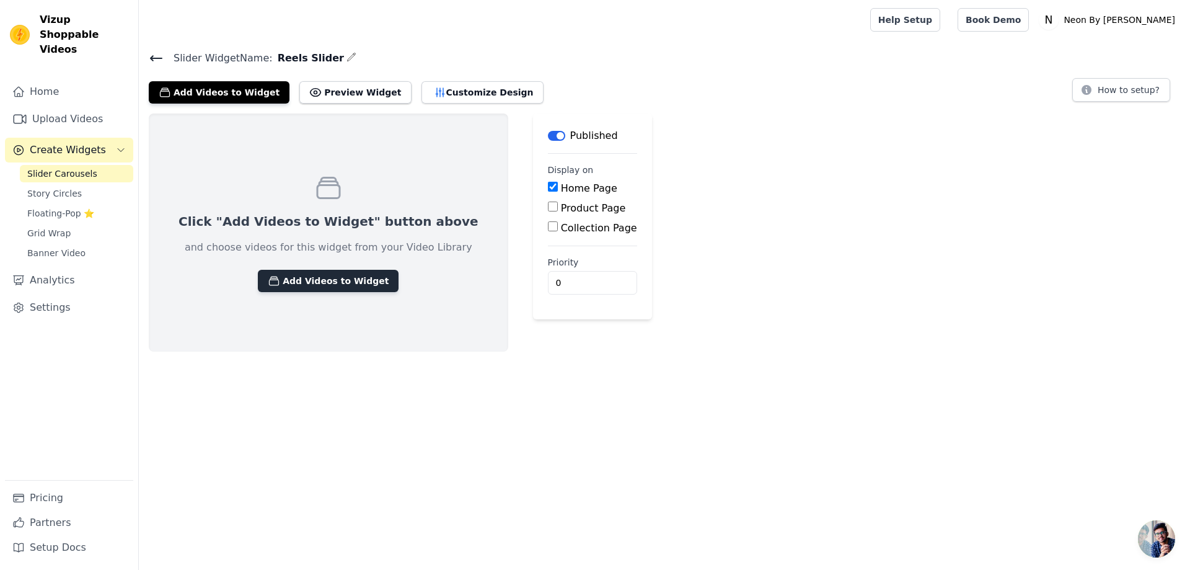
click at [286, 284] on button "Add Videos to Widget" at bounding box center [328, 281] width 141 height 22
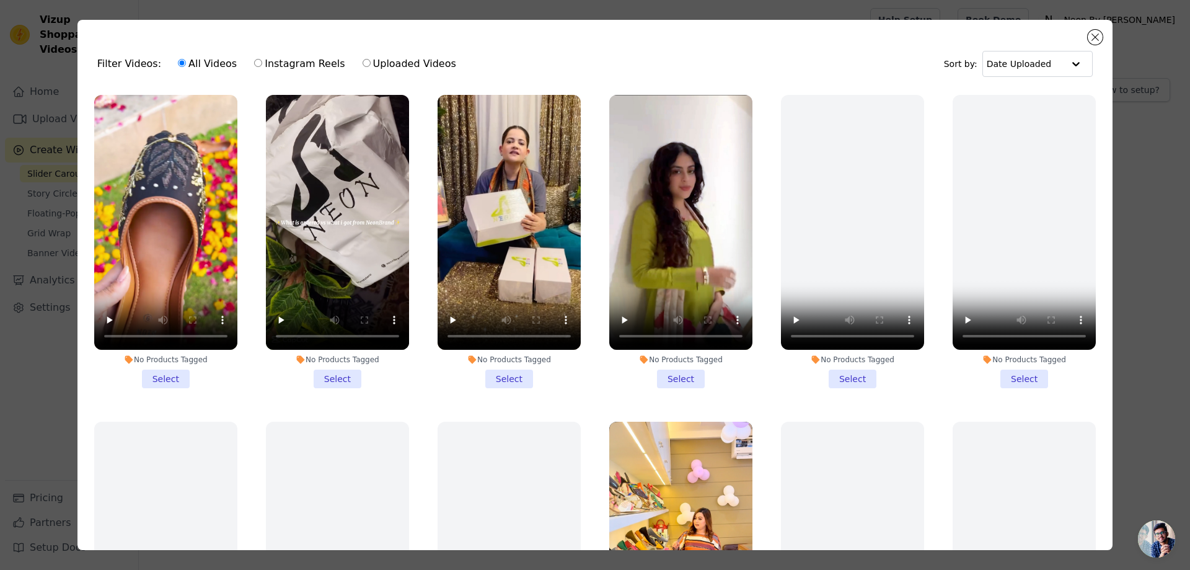
click at [659, 369] on li "No Products Tagged Select" at bounding box center [680, 241] width 143 height 293
click at [0, 0] on input "No Products Tagged Select" at bounding box center [0, 0] width 0 height 0
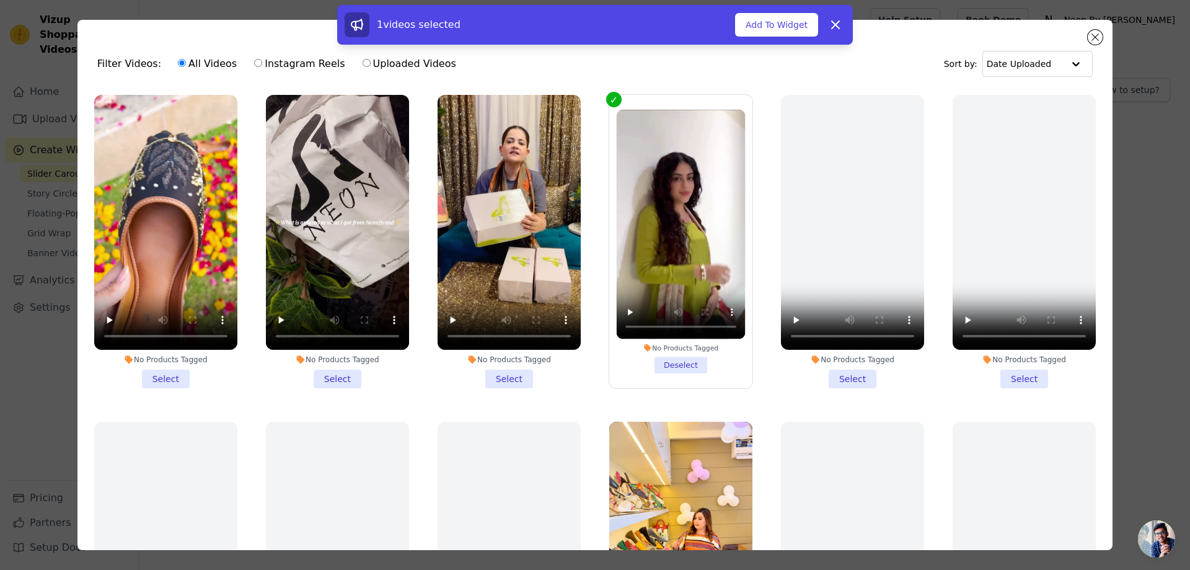
click at [494, 373] on li "No Products Tagged Select" at bounding box center [509, 241] width 143 height 293
click at [0, 0] on input "No Products Tagged Select" at bounding box center [0, 0] width 0 height 0
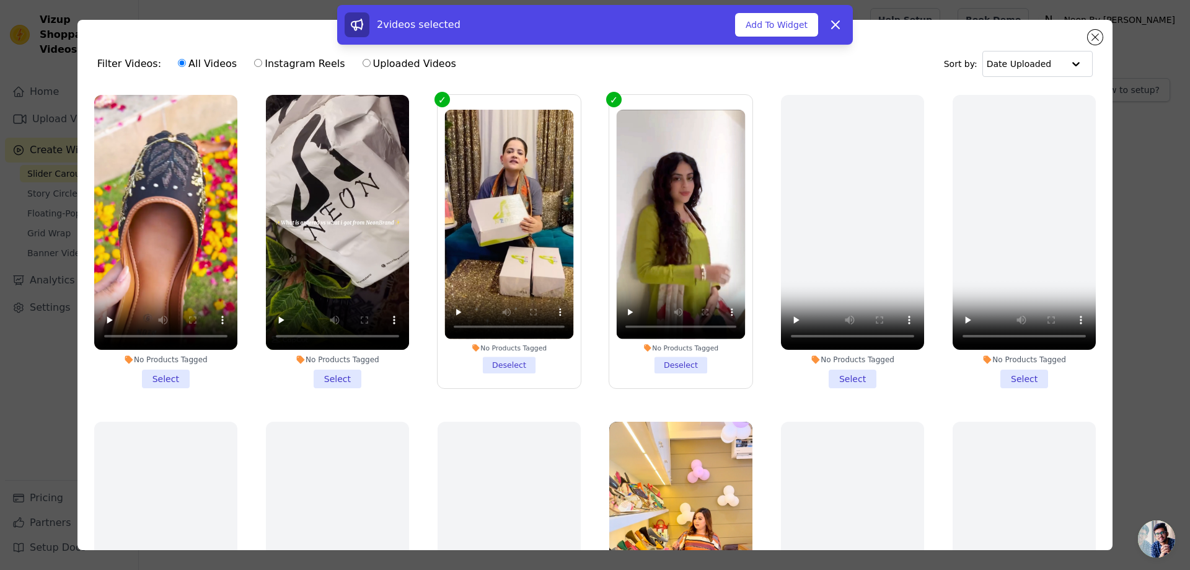
click at [334, 372] on li "No Products Tagged Select" at bounding box center [337, 241] width 143 height 293
click at [0, 0] on input "No Products Tagged Select" at bounding box center [0, 0] width 0 height 0
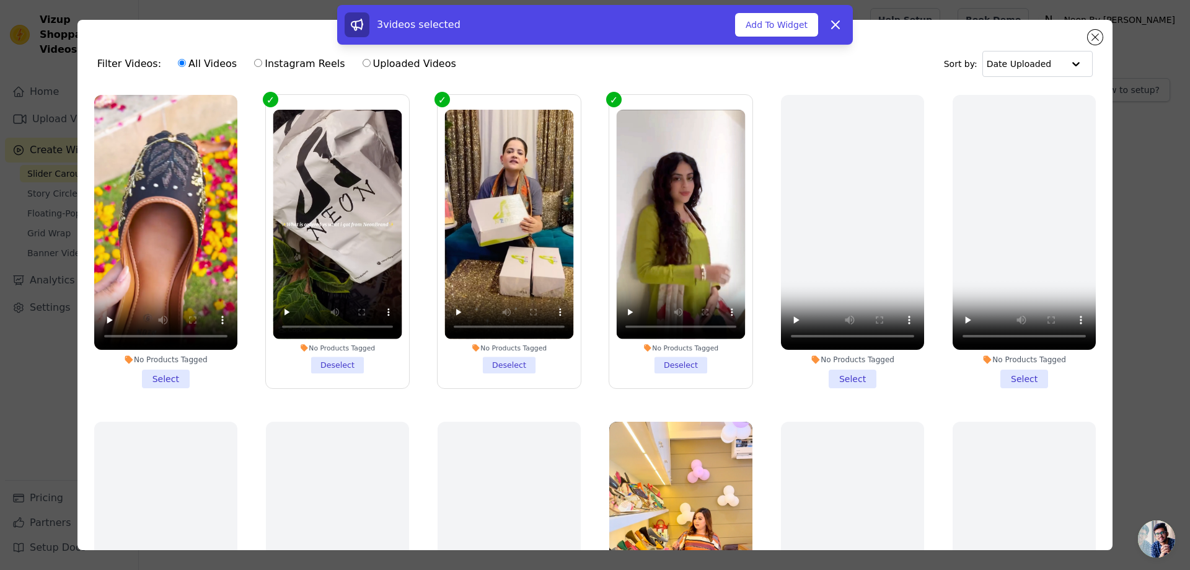
click at [161, 374] on li "No Products Tagged Select" at bounding box center [165, 241] width 143 height 293
click at [0, 0] on input "No Products Tagged Select" at bounding box center [0, 0] width 0 height 0
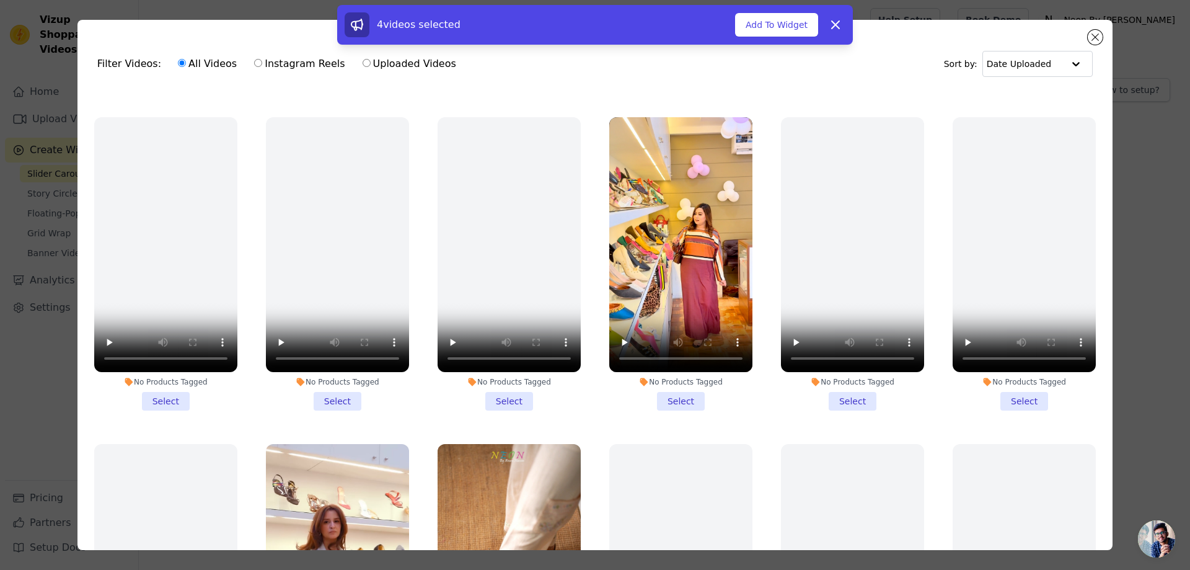
scroll to position [310, 0]
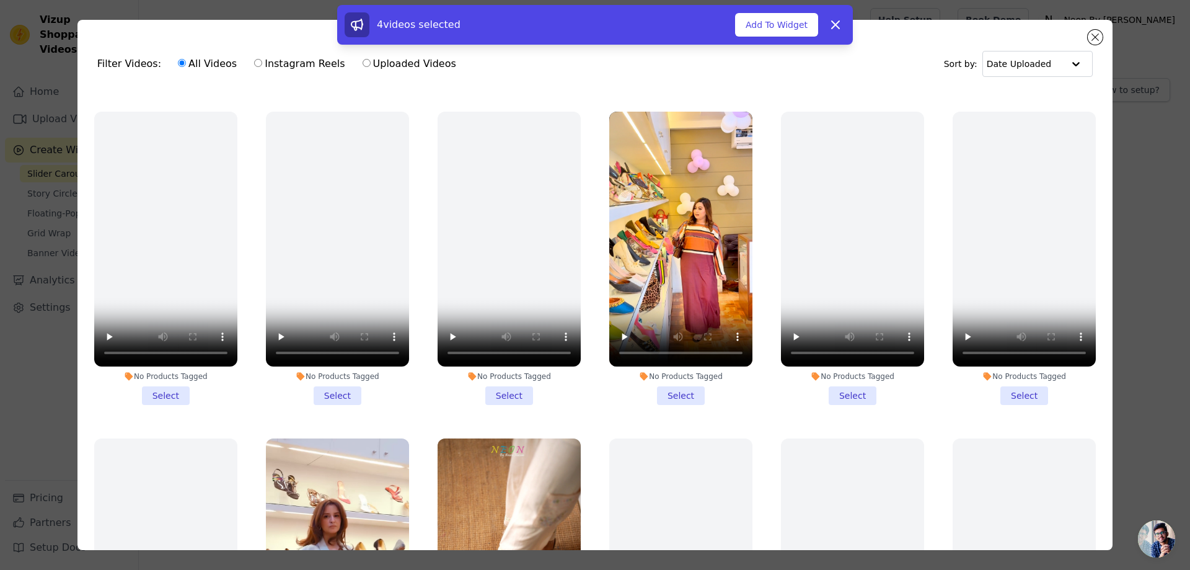
click at [681, 389] on li "No Products Tagged Select" at bounding box center [680, 258] width 143 height 293
click at [0, 0] on input "No Products Tagged Select" at bounding box center [0, 0] width 0 height 0
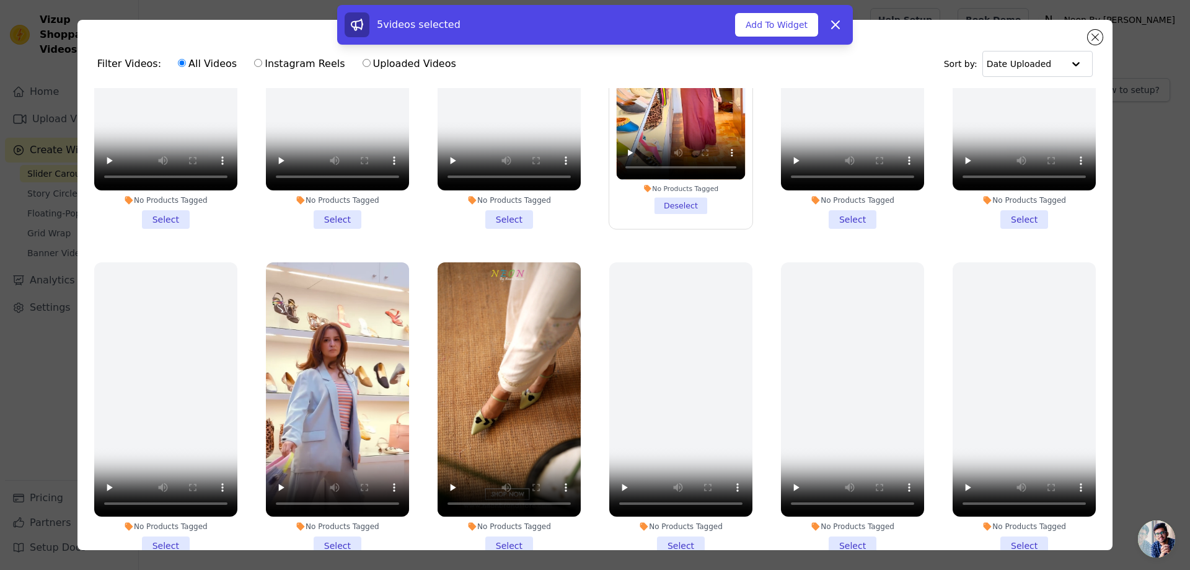
scroll to position [558, 0]
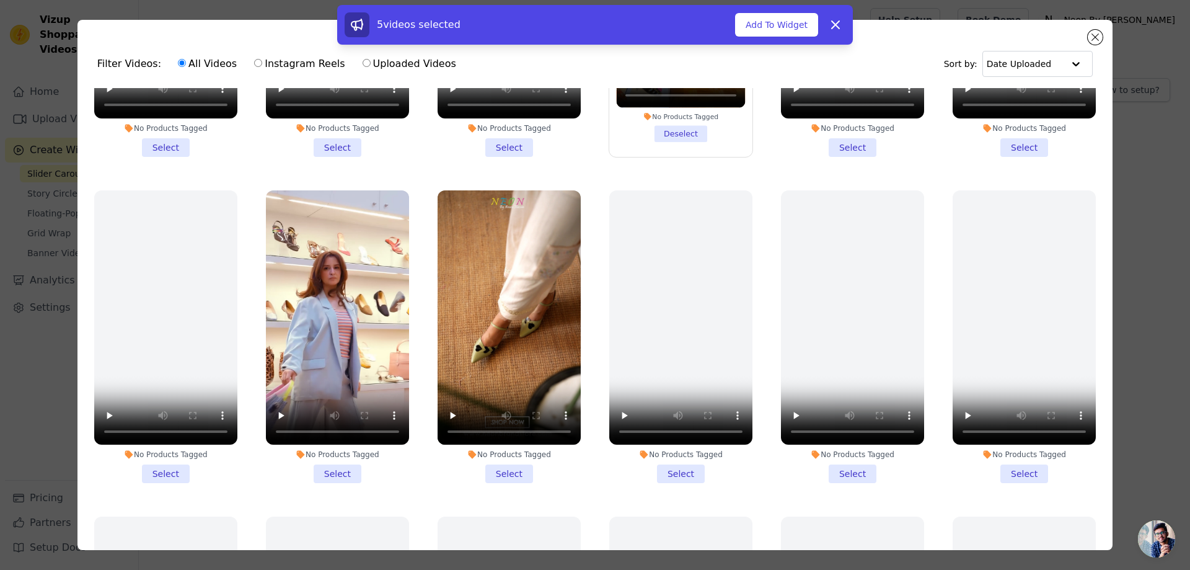
click at [488, 460] on li "No Products Tagged Select" at bounding box center [509, 336] width 143 height 293
click at [0, 0] on input "No Products Tagged Select" at bounding box center [0, 0] width 0 height 0
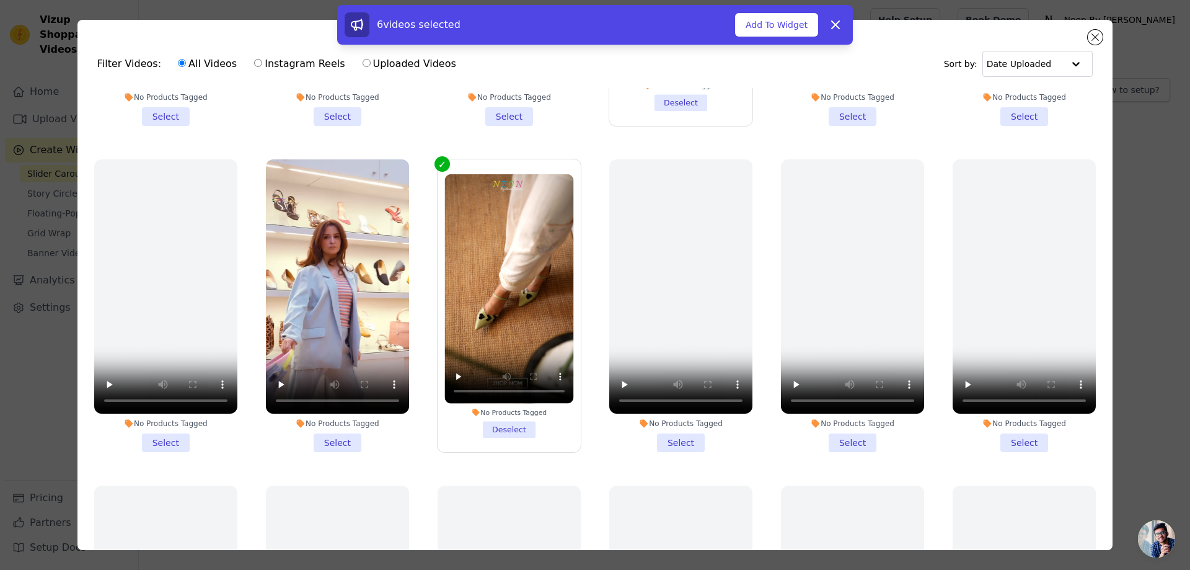
scroll to position [590, 0]
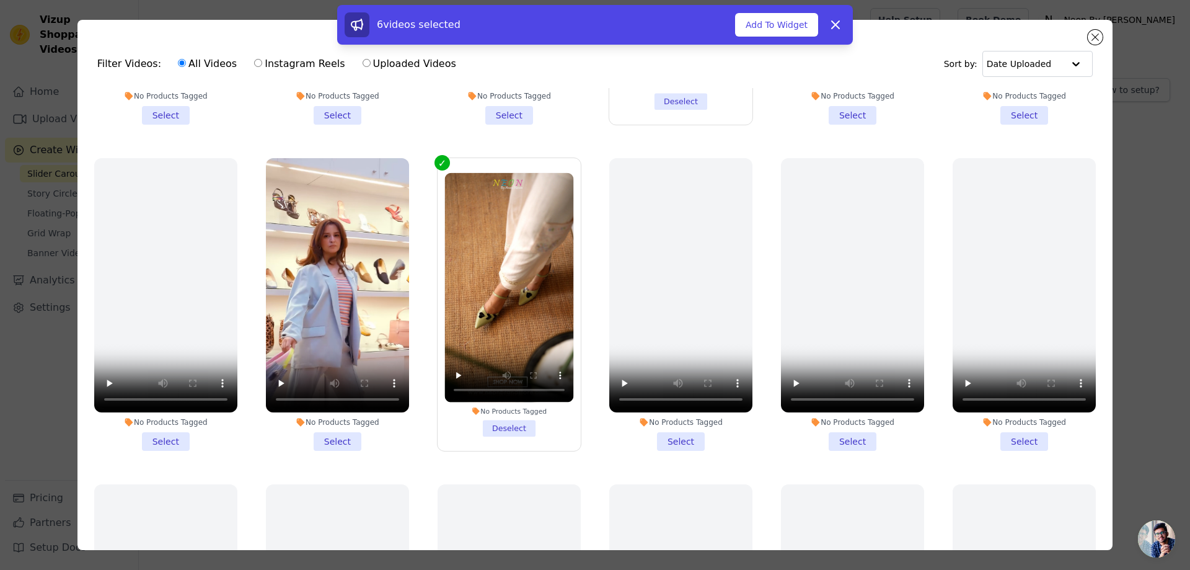
click at [335, 428] on li "No Products Tagged Select" at bounding box center [337, 304] width 143 height 293
click at [0, 0] on input "No Products Tagged Select" at bounding box center [0, 0] width 0 height 0
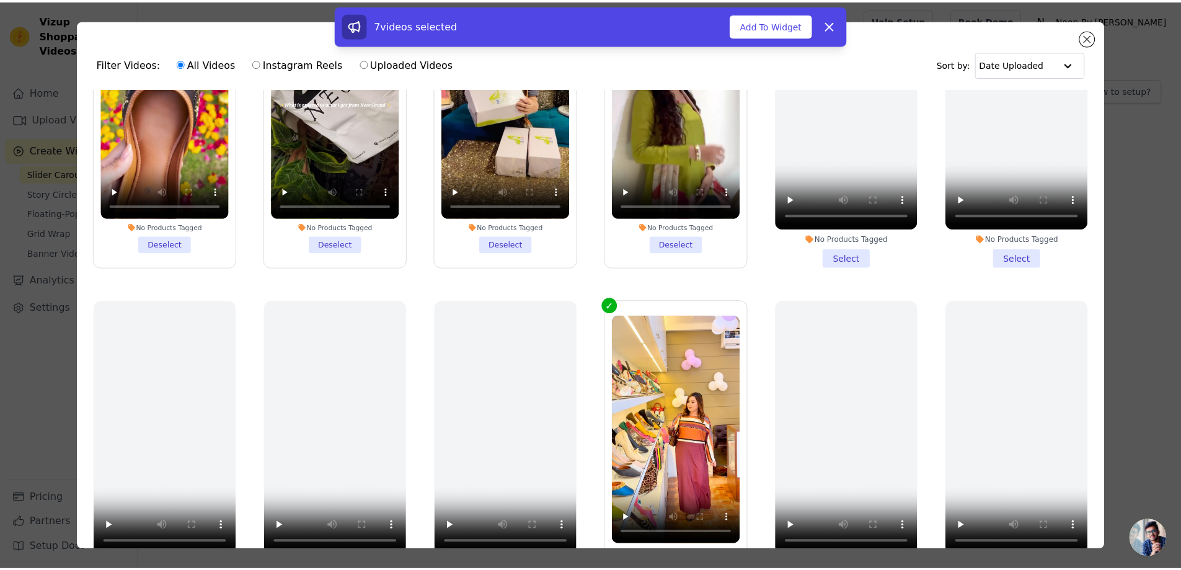
scroll to position [0, 0]
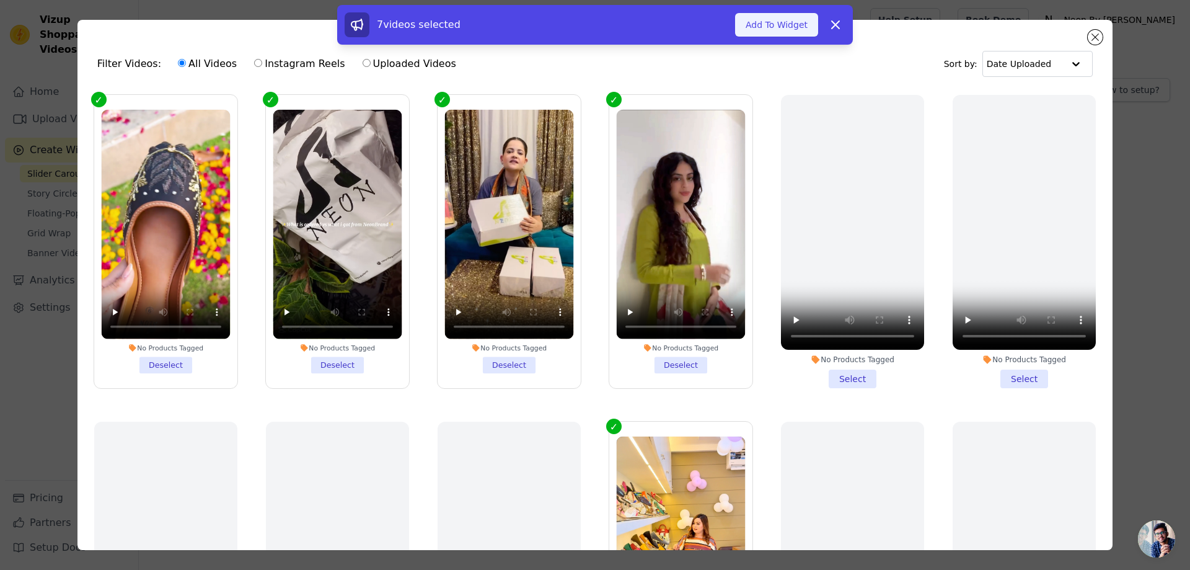
click at [791, 22] on button "Add To Widget" at bounding box center [776, 25] width 83 height 24
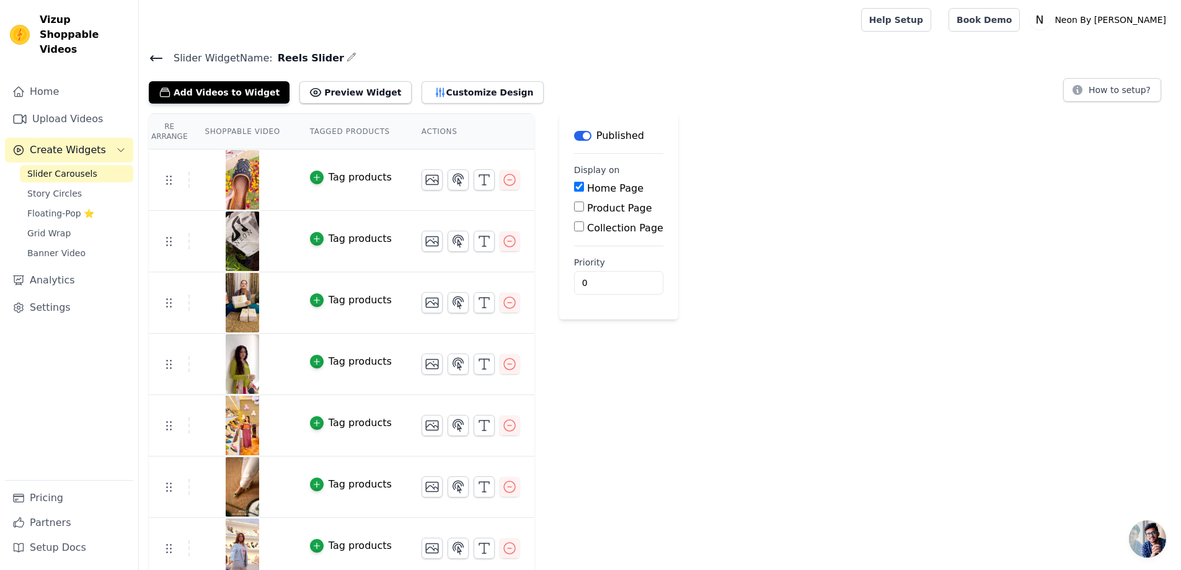
click at [156, 56] on icon at bounding box center [156, 58] width 15 height 15
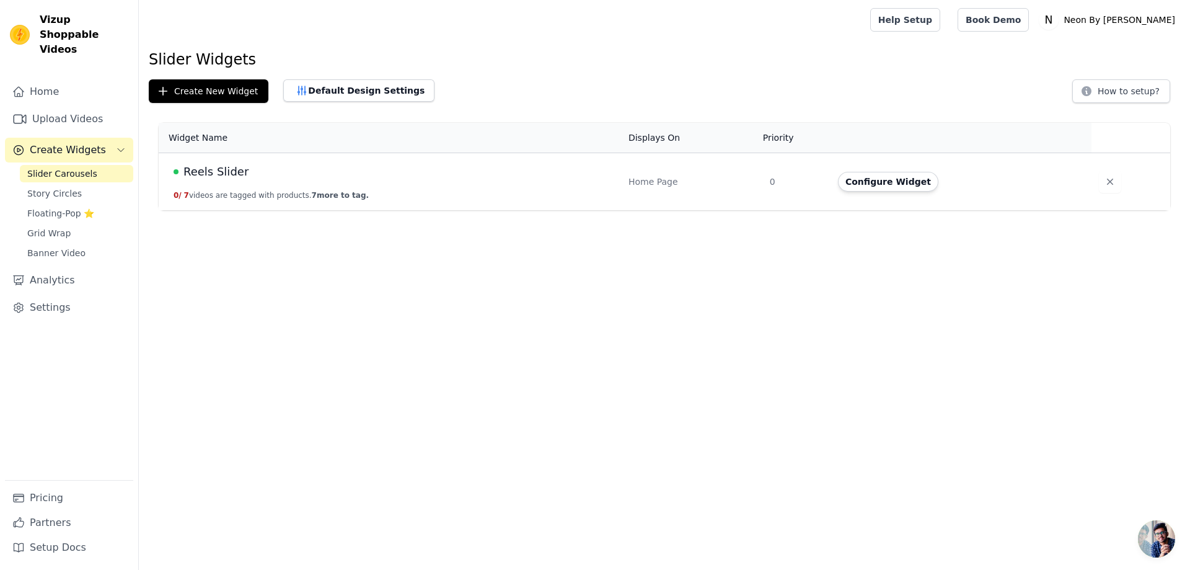
click at [255, 179] on div "Reels Slider" at bounding box center [394, 171] width 440 height 17
click at [200, 165] on span "Reels Slider" at bounding box center [215, 171] width 65 height 17
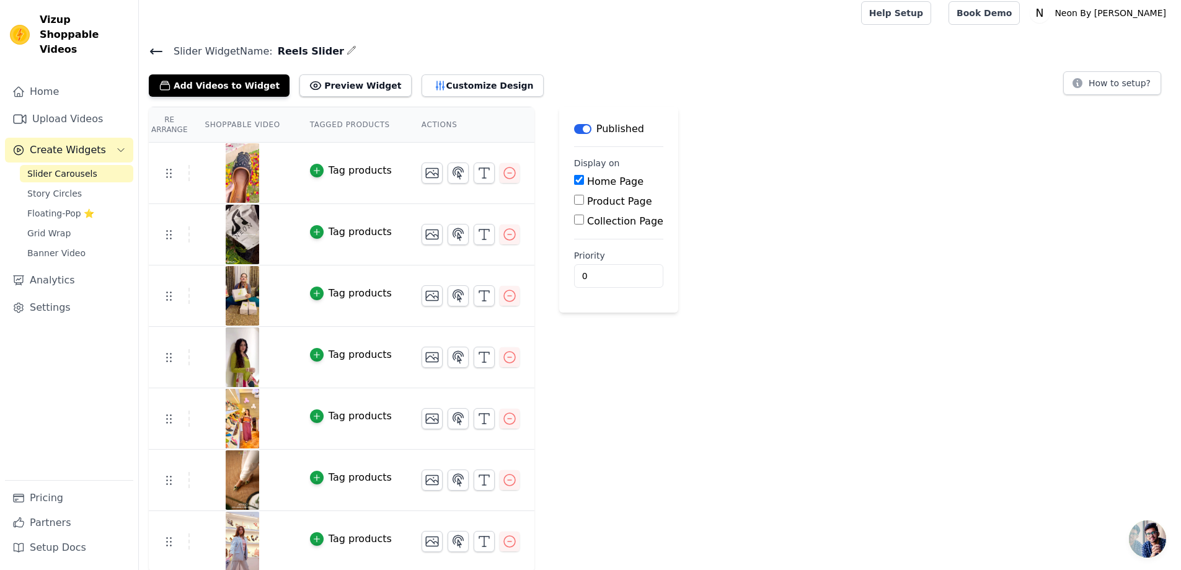
scroll to position [9, 0]
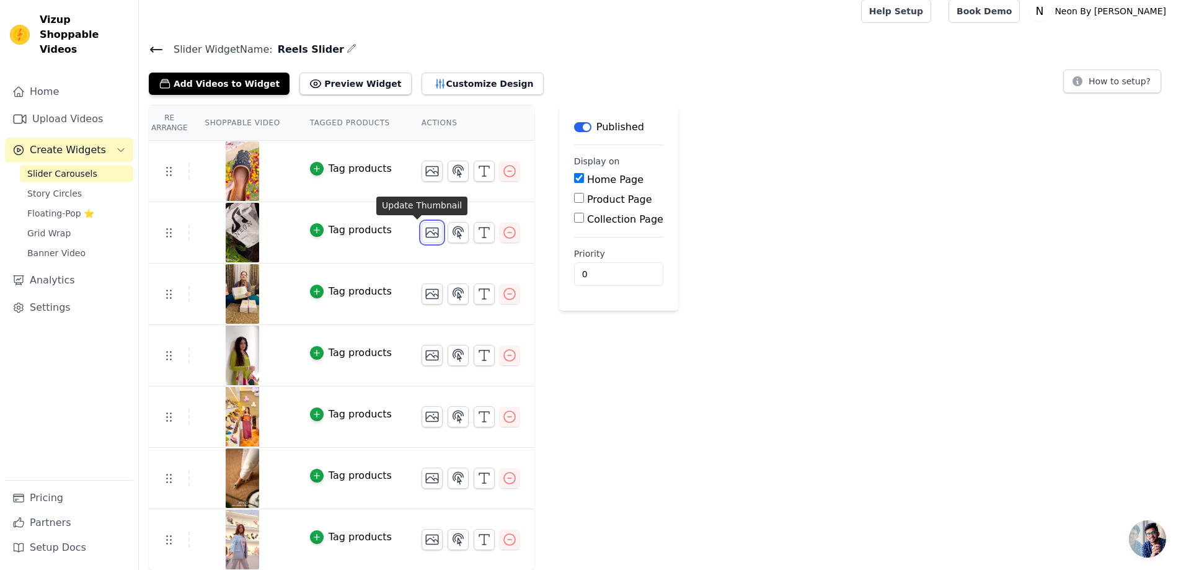
click at [426, 231] on icon "button" at bounding box center [432, 232] width 12 height 9
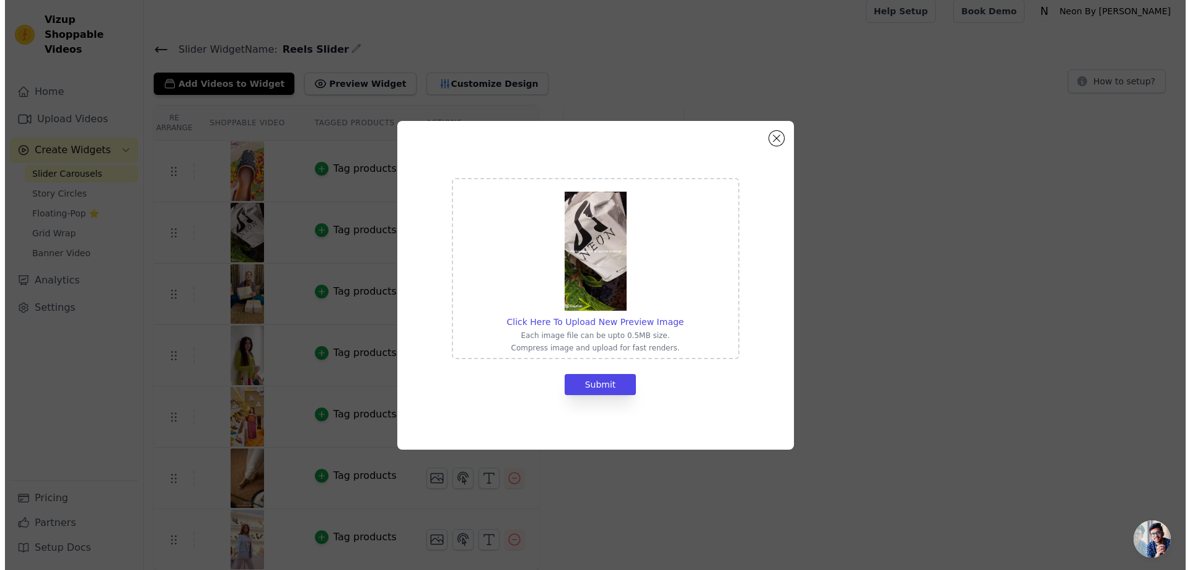
scroll to position [0, 0]
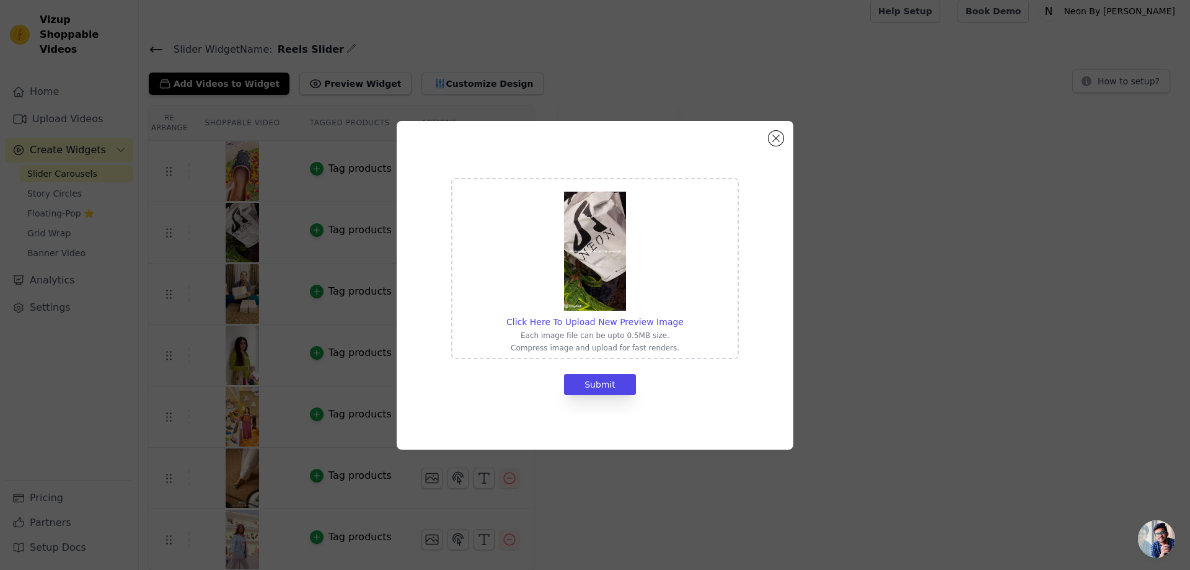
click at [587, 257] on img at bounding box center [595, 250] width 62 height 119
click at [683, 315] on input "Click Here To Upload New Preview Image Each image file can be upto 0.5MB size. …" at bounding box center [683, 315] width 1 height 1
click at [778, 136] on button "Close modal" at bounding box center [775, 138] width 15 height 15
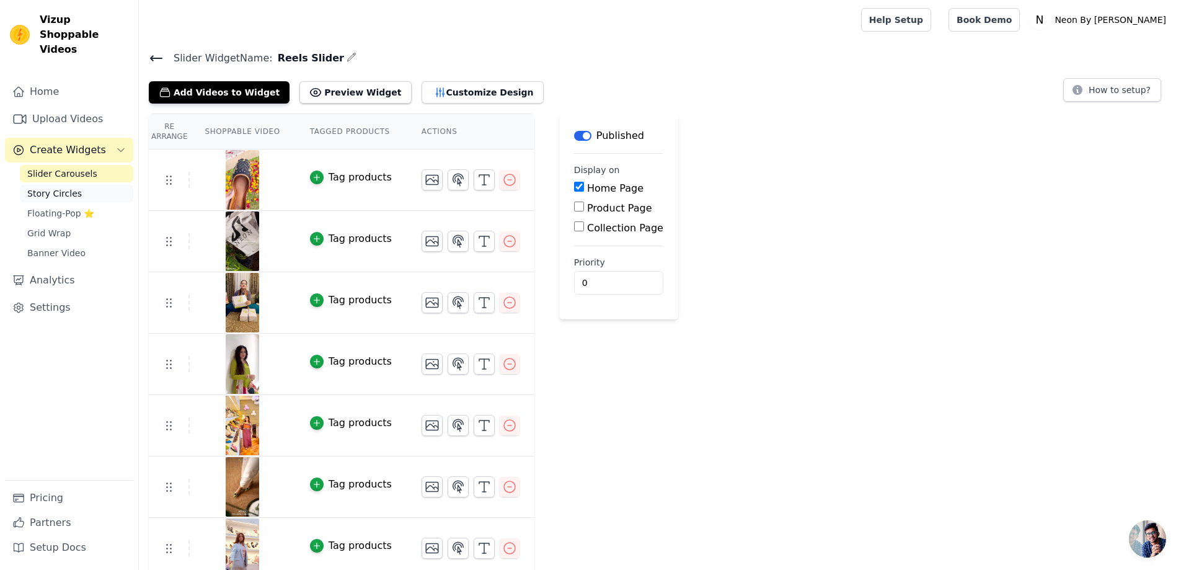
click at [63, 187] on span "Story Circles" at bounding box center [54, 193] width 55 height 12
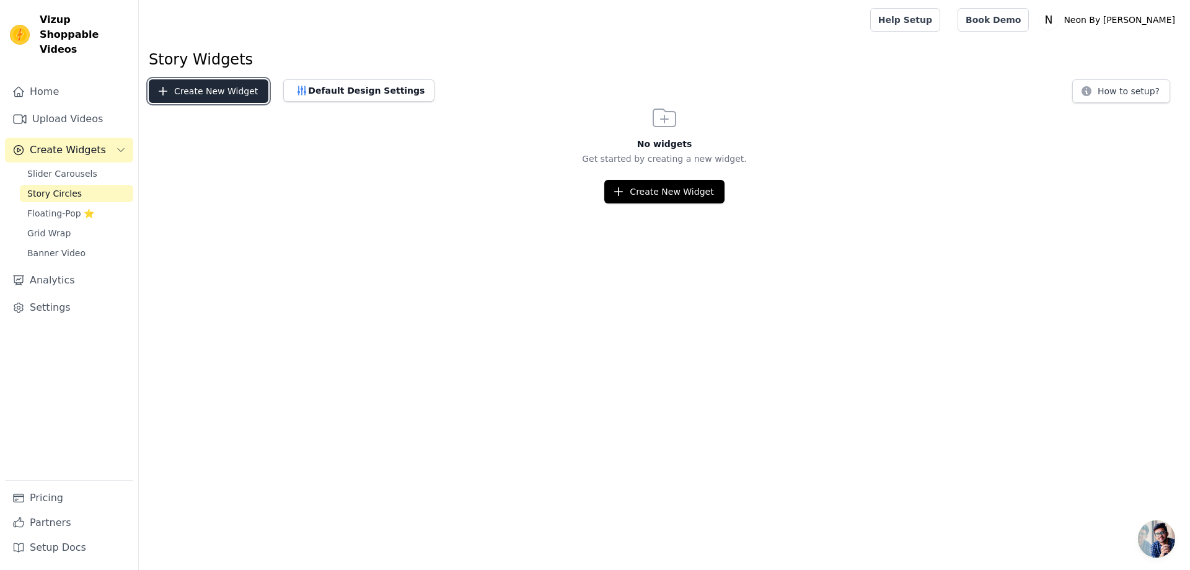
click at [232, 92] on button "Create New Widget" at bounding box center [209, 91] width 120 height 24
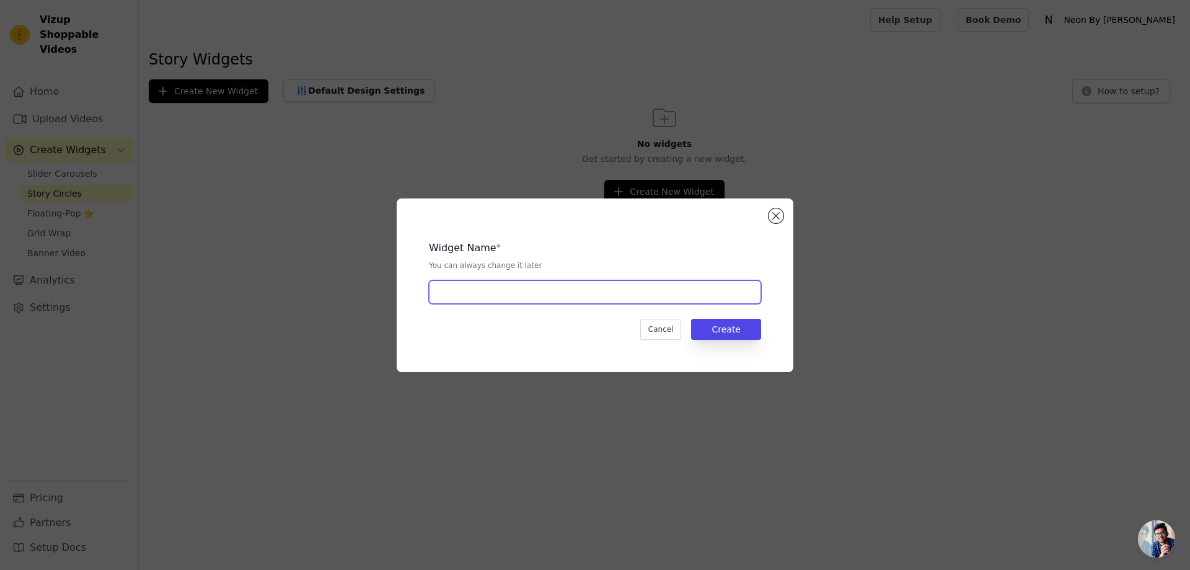
click at [631, 300] on input "text" at bounding box center [595, 292] width 332 height 24
type input "stories"
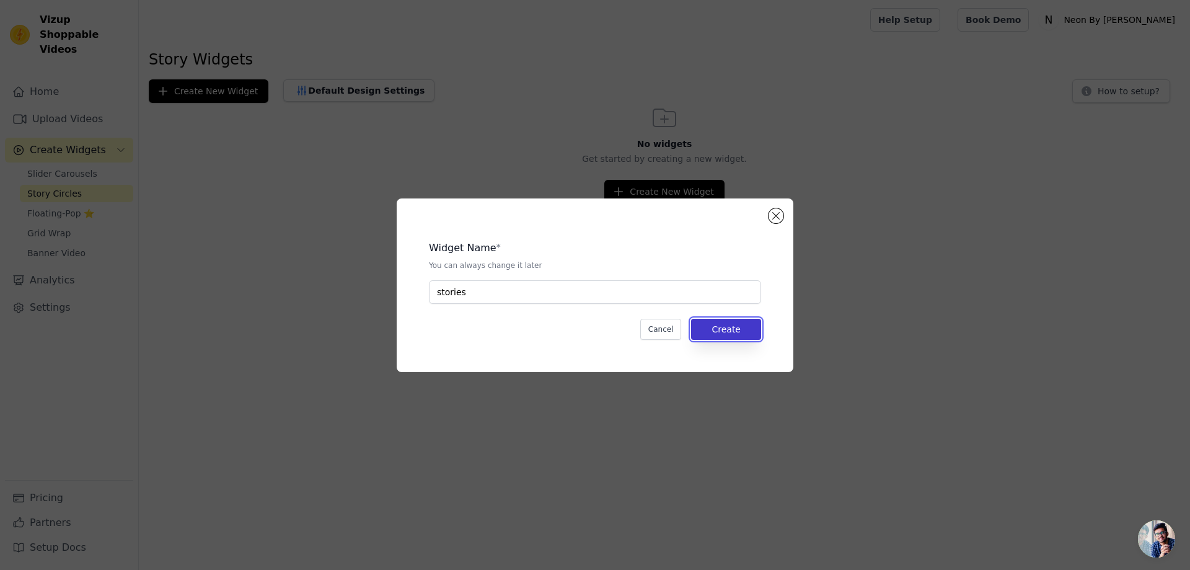
click at [723, 327] on button "Create" at bounding box center [726, 329] width 70 height 21
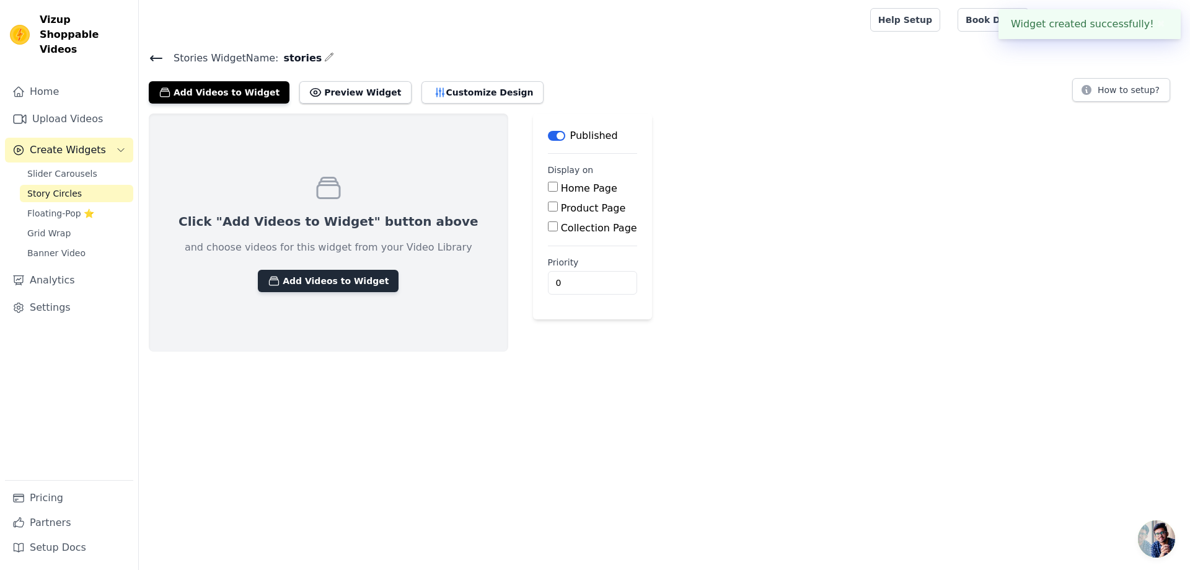
click at [348, 280] on button "Add Videos to Widget" at bounding box center [328, 281] width 141 height 22
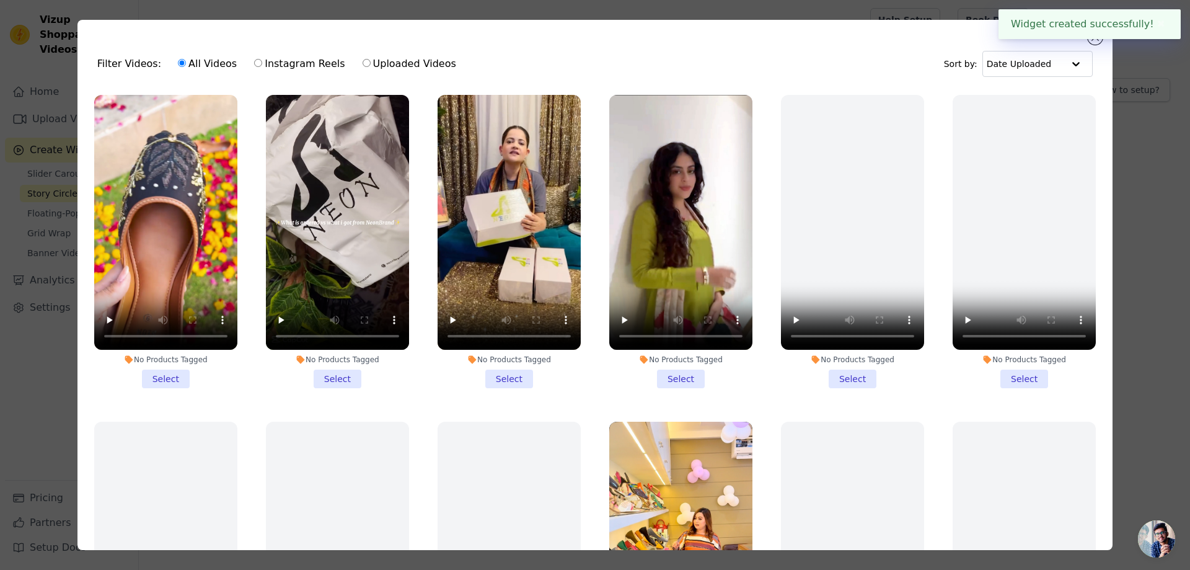
click at [1097, 38] on div "Widget created successfully! ✖" at bounding box center [1089, 24] width 182 height 30
click at [1088, 42] on div "Filter Videos: All Videos Instagram Reels Uploaded Videos Sort by: Date Uploaded" at bounding box center [594, 64] width 1015 height 48
click at [1091, 42] on button "Close modal" at bounding box center [1095, 37] width 15 height 15
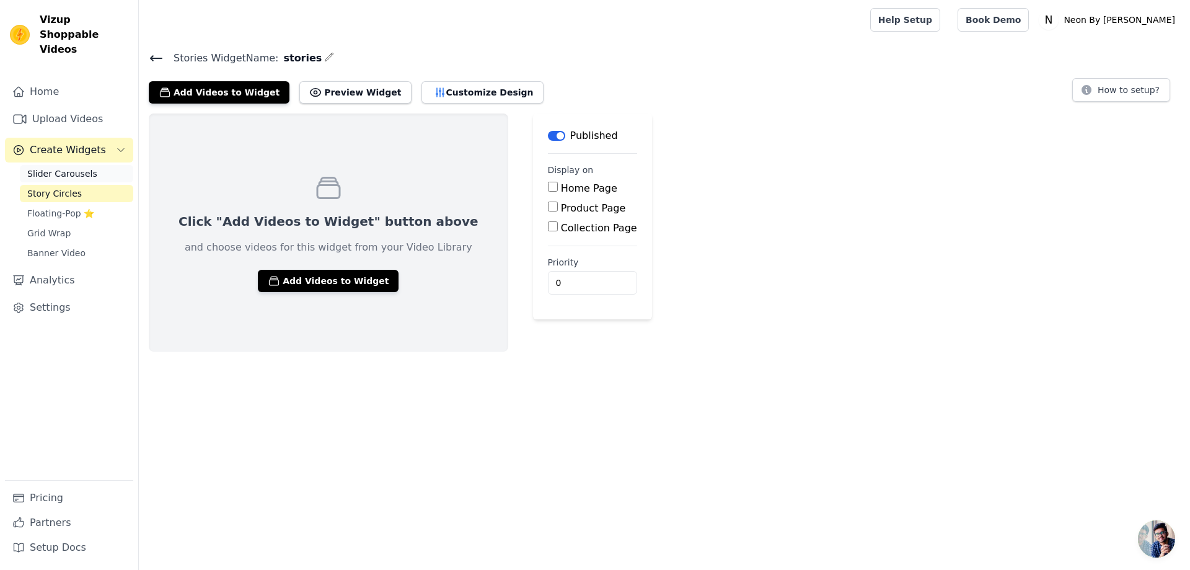
click at [84, 167] on span "Slider Carousels" at bounding box center [62, 173] width 70 height 12
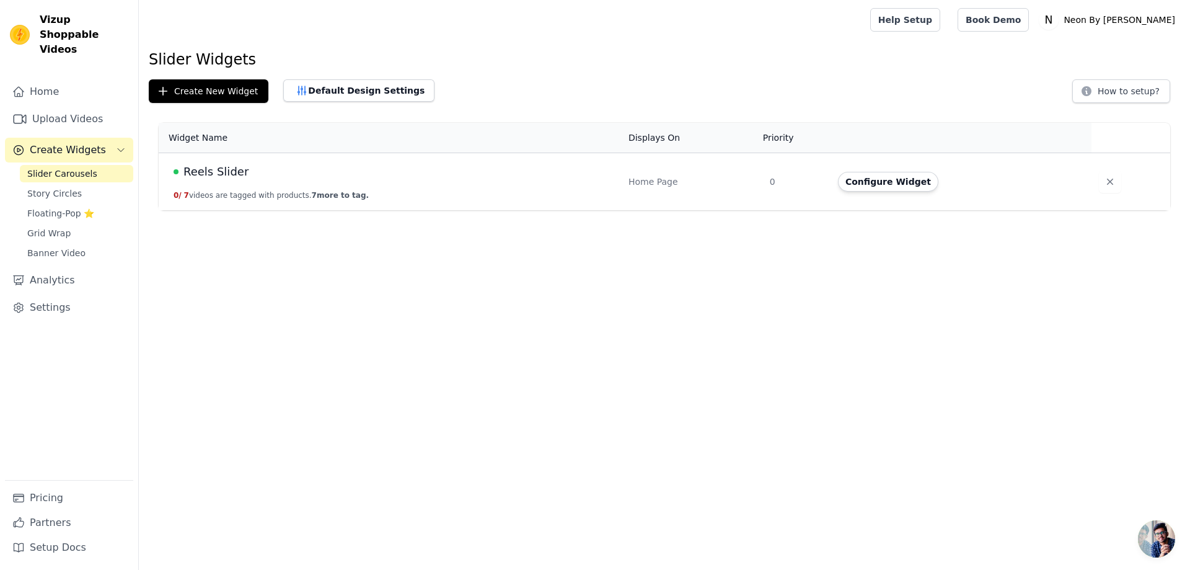
click at [240, 175] on div "Reels Slider" at bounding box center [394, 171] width 440 height 17
click at [203, 191] on button "0 / 7 videos are tagged with products. 7 more to tag." at bounding box center [271, 195] width 195 height 10
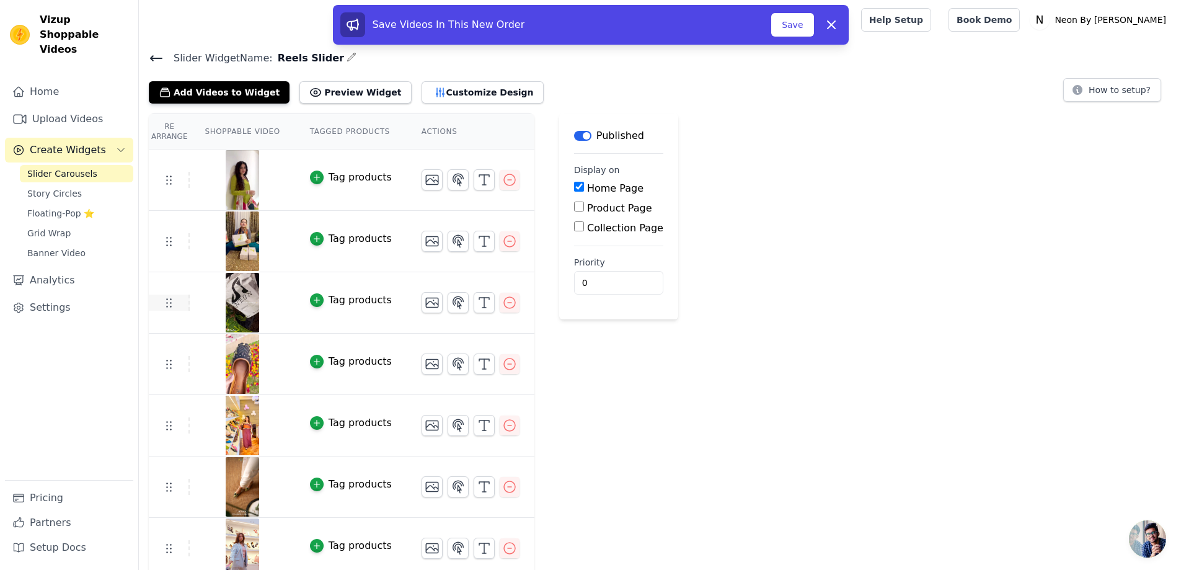
click at [167, 299] on use at bounding box center [169, 303] width 5 height 9
click at [794, 16] on button "Save" at bounding box center [792, 25] width 42 height 24
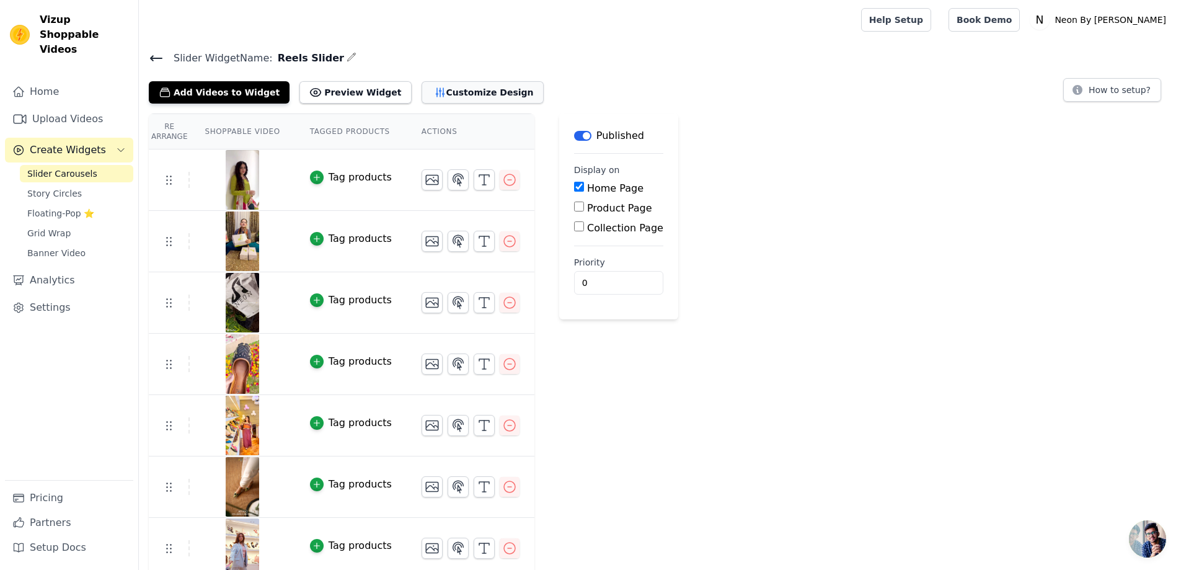
click at [438, 97] on button "Customize Design" at bounding box center [482, 92] width 122 height 22
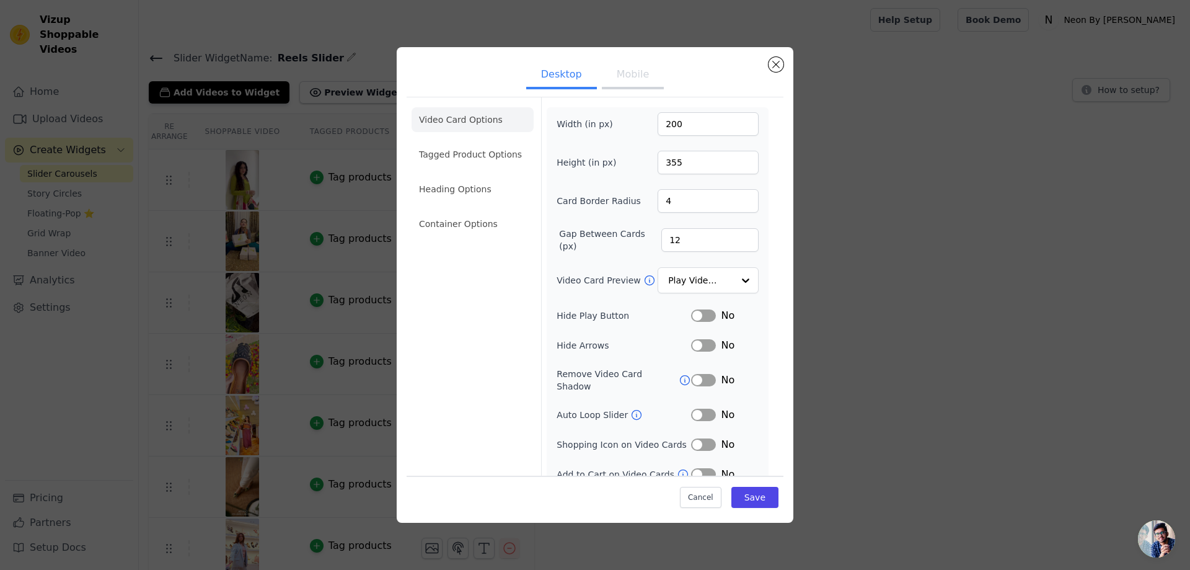
click at [622, 70] on button "Mobile" at bounding box center [633, 75] width 62 height 27
click at [770, 68] on button "Close modal" at bounding box center [775, 64] width 15 height 15
